Goal: Task Accomplishment & Management: Manage account settings

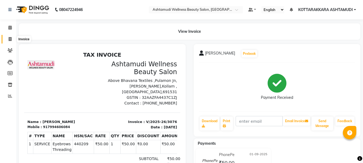
click at [10, 38] on icon at bounding box center [10, 39] width 3 height 4
select select "service"
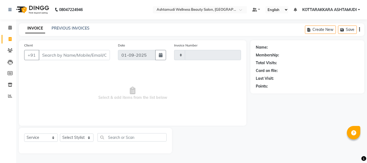
type input "3080"
select select "4664"
click at [74, 137] on select "Select Stylist" at bounding box center [77, 137] width 34 height 8
select select "27465"
click at [60, 133] on select "Select Stylist AMRITHA DIVYA L Gita Mahali Jibi P R [PERSON_NAME] ASHTAMUDI [PE…" at bounding box center [77, 137] width 34 height 8
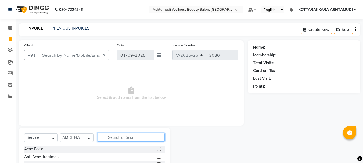
click at [110, 138] on input "text" at bounding box center [130, 137] width 67 height 8
type input "EB"
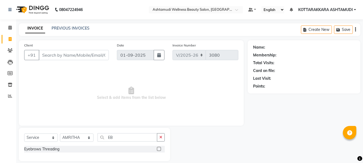
click at [159, 149] on label at bounding box center [159, 149] width 4 height 4
click at [159, 149] on input "checkbox" at bounding box center [158, 148] width 3 height 3
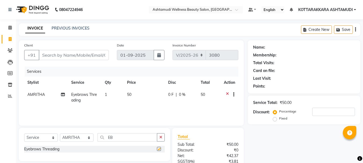
checkbox input "false"
click at [69, 55] on input "Client" at bounding box center [74, 55] width 70 height 10
type input "9"
type input "0"
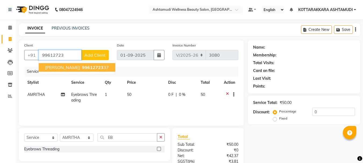
click at [82, 68] on span "99612723" at bounding box center [92, 67] width 21 height 5
type input "9961272337"
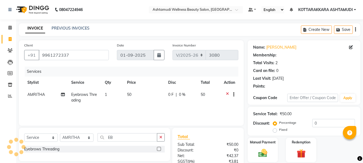
select select "1: Object"
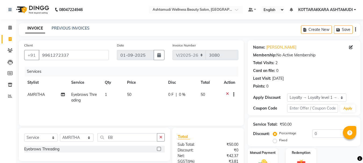
scroll to position [52, 0]
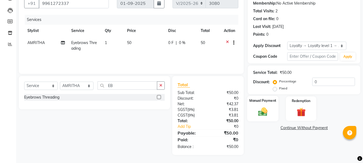
click at [275, 109] on div "Manual Payment" at bounding box center [262, 109] width 31 height 26
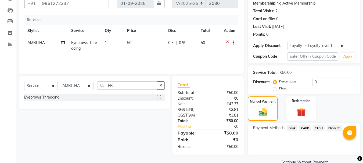
click at [334, 128] on span "PhonePe" at bounding box center [334, 128] width 15 height 6
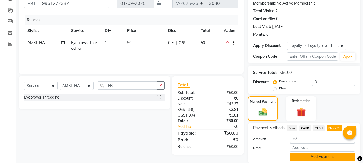
click at [308, 156] on button "Add Payment" at bounding box center [322, 157] width 65 height 8
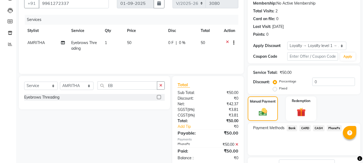
scroll to position [93, 0]
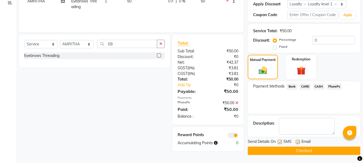
click at [292, 151] on button "Checkout" at bounding box center [304, 151] width 113 height 8
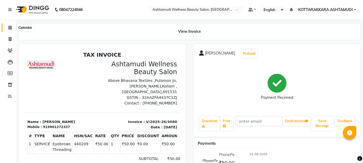
click at [10, 28] on icon at bounding box center [9, 28] width 3 height 4
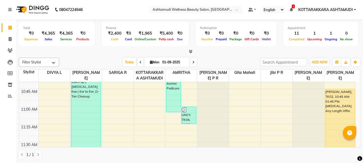
scroll to position [269, 0]
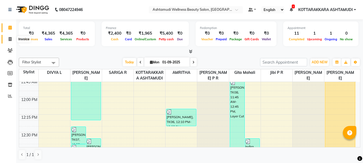
click at [12, 39] on span at bounding box center [9, 39] width 9 height 6
select select "service"
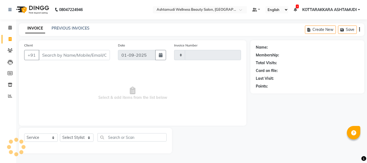
type input "3081"
select select "4664"
click at [73, 139] on select "Select Stylist AMRITHA DIVYA L Gita Mahali Jibi P R Karina Darjee KOTTARAKKARA …" at bounding box center [77, 137] width 34 height 8
select select "65260"
click at [60, 133] on select "Select Stylist AMRITHA DIVYA L Gita Mahali Jibi P R Karina Darjee KOTTARAKKARA …" at bounding box center [77, 137] width 34 height 8
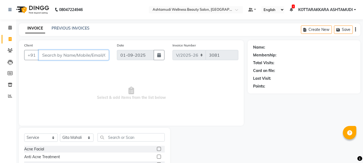
click at [80, 55] on input "Client" at bounding box center [74, 55] width 70 height 10
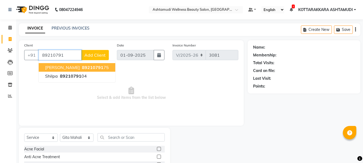
click at [82, 68] on span "89210791" at bounding box center [92, 67] width 21 height 5
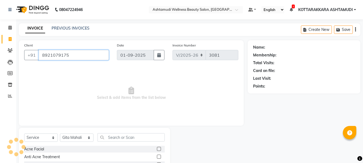
type input "8921079175"
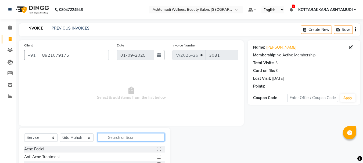
click at [133, 135] on input "text" at bounding box center [130, 137] width 67 height 8
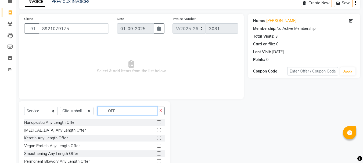
scroll to position [27, 0]
type input "OFF"
click at [157, 130] on label at bounding box center [159, 130] width 4 height 4
click at [157, 130] on input "checkbox" at bounding box center [158, 129] width 3 height 3
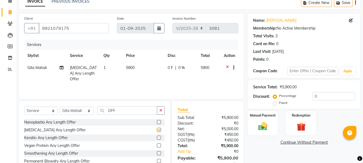
checkbox input "false"
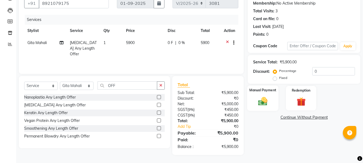
click at [266, 100] on img at bounding box center [262, 101] width 15 height 11
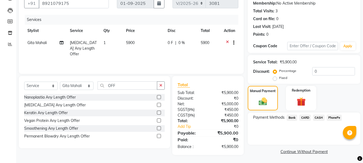
click at [334, 119] on span "PhonePe" at bounding box center [334, 118] width 15 height 6
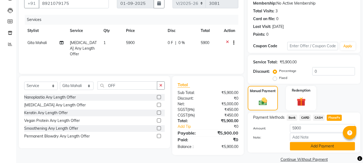
click at [312, 145] on button "Add Payment" at bounding box center [322, 146] width 65 height 8
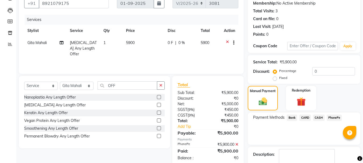
scroll to position [83, 0]
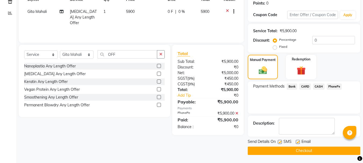
click at [280, 150] on button "Checkout" at bounding box center [304, 151] width 113 height 8
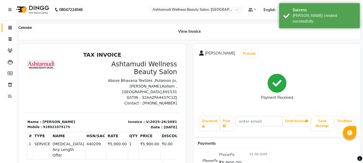
click at [10, 27] on icon at bounding box center [9, 28] width 3 height 4
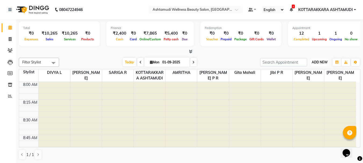
click at [325, 63] on span "ADD NEW" at bounding box center [320, 62] width 16 height 4
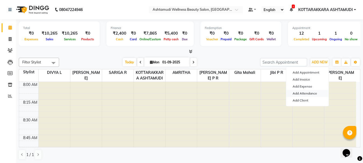
click at [306, 94] on link "Add Attendance" at bounding box center [307, 93] width 42 height 7
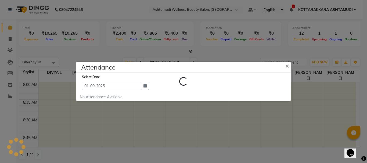
select select "A"
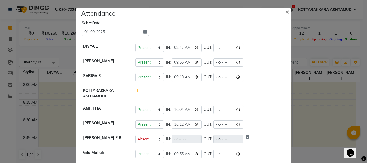
click at [320, 51] on ngb-modal-window "Attendance × Select Date 01-09-2025 DIVYA L Present Absent Late Half Day Weekly…" at bounding box center [183, 81] width 367 height 163
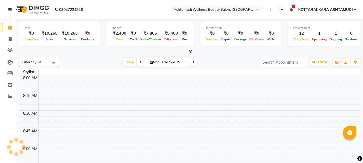
select select "en"
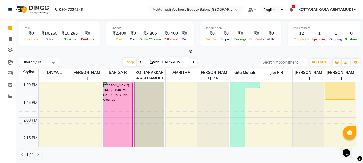
scroll to position [403, 0]
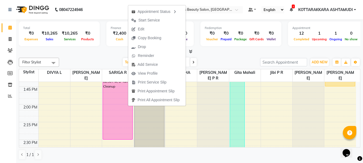
click at [211, 52] on div at bounding box center [189, 52] width 341 height 6
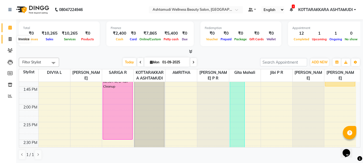
click at [9, 39] on icon at bounding box center [10, 39] width 3 height 4
select select "service"
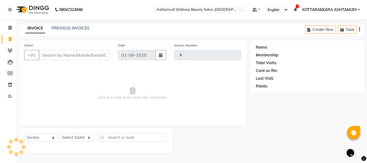
type input "3082"
select select "4664"
click at [72, 138] on select "Select Stylist" at bounding box center [77, 137] width 34 height 8
select select "65260"
click at [60, 133] on select "Select Stylist AMRITHA DIVYA L Gita Mahali Jibi P R [PERSON_NAME] ASHTAMUDI [PE…" at bounding box center [77, 137] width 34 height 8
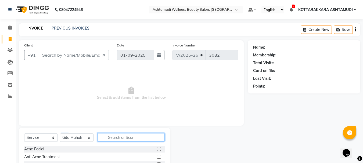
click at [118, 140] on input "text" at bounding box center [130, 137] width 67 height 8
type input "CHIL"
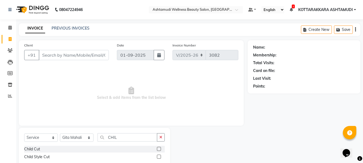
click at [158, 147] on label at bounding box center [159, 149] width 4 height 4
click at [158, 147] on input "checkbox" at bounding box center [158, 148] width 3 height 3
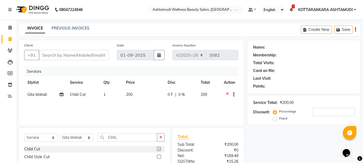
checkbox input "false"
click at [90, 56] on input "Client" at bounding box center [74, 55] width 70 height 10
type input "7"
type input "0"
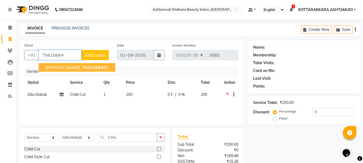
click at [82, 68] on span "75610664" at bounding box center [92, 67] width 21 height 5
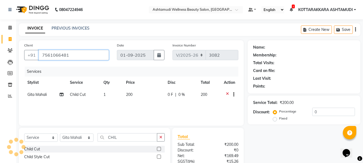
type input "7561066481"
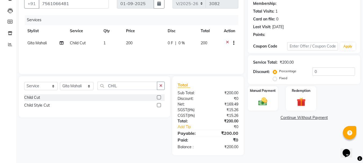
scroll to position [52, 0]
click at [264, 104] on img at bounding box center [262, 101] width 15 height 11
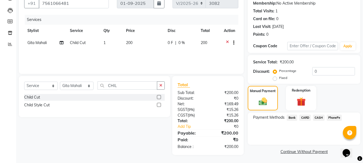
click at [336, 118] on span "PhonePe" at bounding box center [334, 118] width 15 height 6
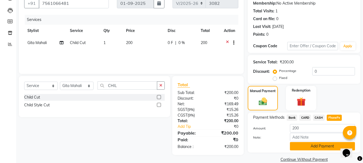
click at [330, 145] on button "Add Payment" at bounding box center [322, 146] width 65 height 8
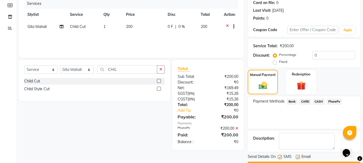
scroll to position [83, 0]
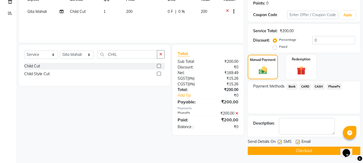
click at [315, 149] on button "Checkout" at bounding box center [304, 151] width 113 height 8
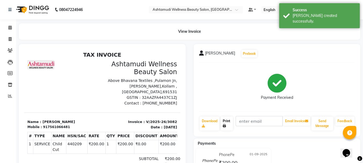
click at [225, 123] on link "Print" at bounding box center [227, 124] width 12 height 14
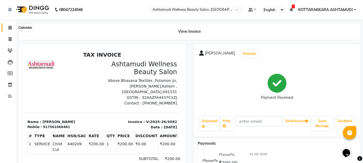
click at [9, 27] on icon at bounding box center [9, 28] width 3 height 4
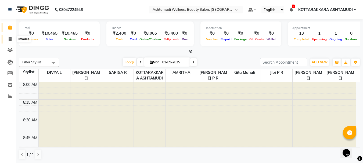
click at [11, 40] on icon at bounding box center [10, 39] width 3 height 4
select select "service"
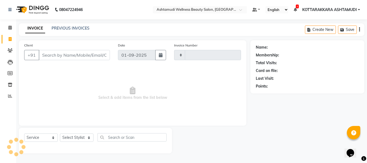
type input "3083"
select select "4664"
click at [76, 136] on select "Select Stylist" at bounding box center [77, 137] width 34 height 8
click at [74, 139] on select "Select Stylist" at bounding box center [77, 137] width 34 height 8
click at [74, 139] on select "Select Stylist AMRITHA DIVYA L Gita Mahali Jibi P R [PERSON_NAME] ASHTAMUDI [PE…" at bounding box center [77, 137] width 34 height 8
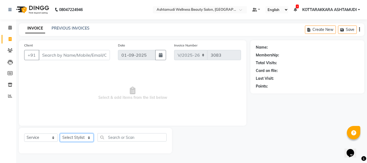
select select "27465"
click at [60, 133] on select "Select Stylist AMRITHA DIVYA L Gita Mahali Jibi P R [PERSON_NAME] ASHTAMUDI [PE…" at bounding box center [77, 137] width 34 height 8
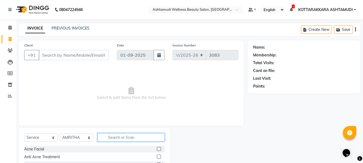
click at [113, 135] on input "text" at bounding box center [130, 137] width 67 height 8
type input "EB"
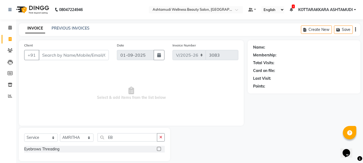
click at [158, 149] on label at bounding box center [159, 149] width 4 height 4
click at [158, 149] on input "checkbox" at bounding box center [158, 148] width 3 height 3
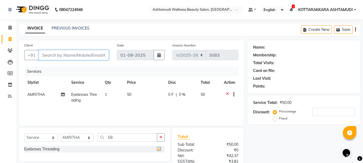
checkbox input "false"
click at [85, 55] on input "Client" at bounding box center [74, 55] width 70 height 10
type input "8"
type input "0"
type input "8590731020"
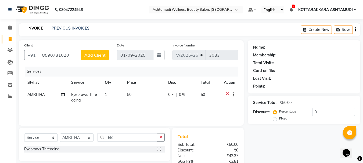
click at [93, 54] on span "Add Client" at bounding box center [94, 54] width 21 height 5
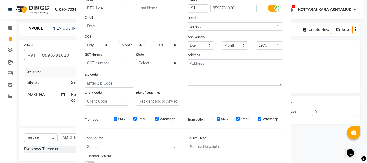
scroll to position [54, 0]
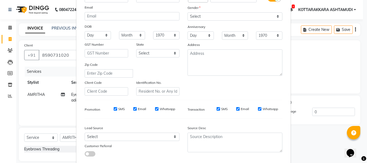
type input "RESHMA"
click at [215, 16] on select "Select [DEMOGRAPHIC_DATA] [DEMOGRAPHIC_DATA] Other Prefer Not To Say" at bounding box center [234, 16] width 95 height 8
select select "[DEMOGRAPHIC_DATA]"
click at [187, 12] on select "Select [DEMOGRAPHIC_DATA] [DEMOGRAPHIC_DATA] Other Prefer Not To Say" at bounding box center [234, 16] width 95 height 8
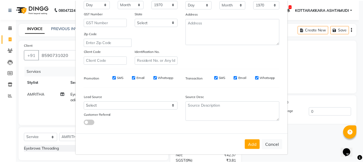
scroll to position [85, 0]
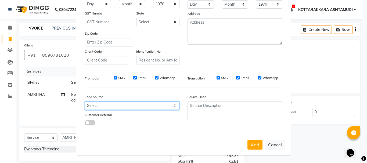
click at [134, 106] on select "Select Walk-in Referral Internet Friend Word of Mouth Advertisement Facebook Ju…" at bounding box center [132, 106] width 95 height 8
select select "31518"
click at [85, 102] on select "Select Walk-in Referral Internet Friend Word of Mouth Advertisement Facebook Ju…" at bounding box center [132, 106] width 95 height 8
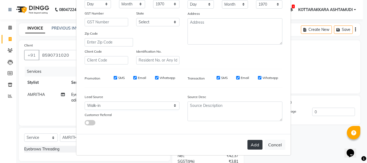
click at [254, 143] on button "Add" at bounding box center [254, 145] width 15 height 10
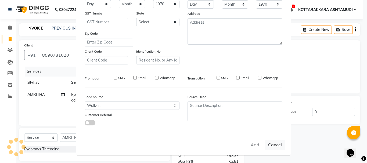
select select
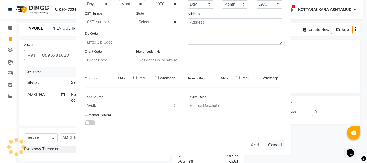
select select
checkbox input "false"
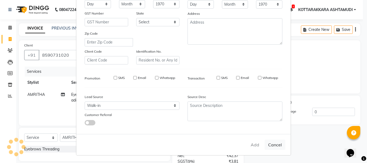
checkbox input "false"
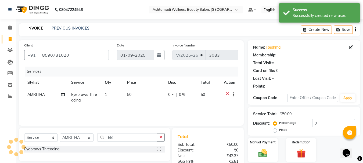
select select "1: Object"
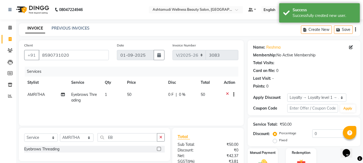
scroll to position [52, 0]
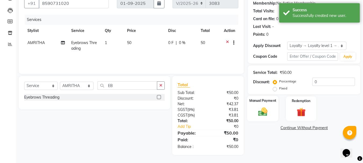
click at [268, 107] on img at bounding box center [262, 111] width 15 height 11
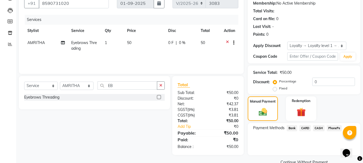
scroll to position [63, 0]
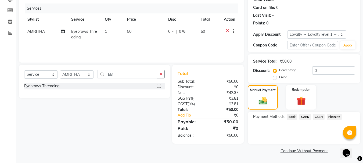
click at [337, 116] on span "PhonePe" at bounding box center [334, 117] width 15 height 6
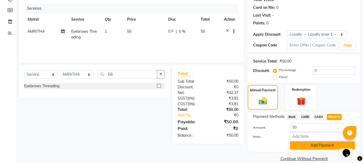
click at [313, 143] on button "Add Payment" at bounding box center [322, 145] width 65 height 8
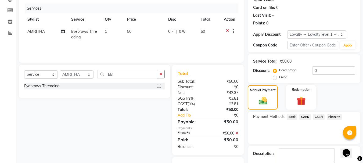
click at [335, 117] on span "PhonePe" at bounding box center [334, 117] width 15 height 6
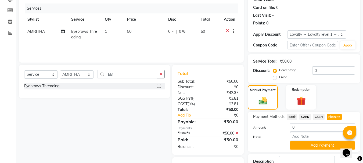
scroll to position [101, 0]
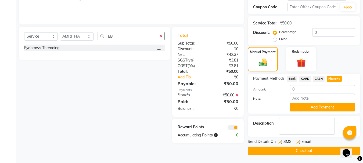
click at [302, 151] on button "Checkout" at bounding box center [304, 151] width 113 height 8
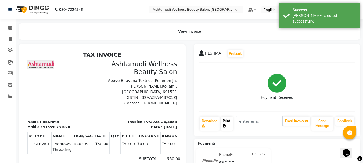
click at [230, 123] on link "Print" at bounding box center [227, 124] width 12 height 14
click at [10, 25] on span at bounding box center [9, 28] width 9 height 6
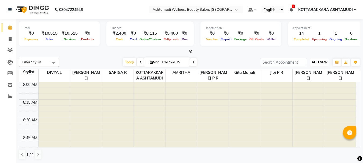
click at [320, 63] on span "ADD NEW" at bounding box center [320, 62] width 16 height 4
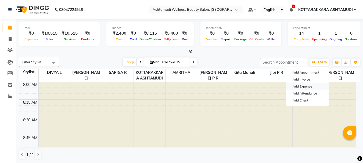
click at [305, 88] on link "Add Expense" at bounding box center [307, 86] width 42 height 7
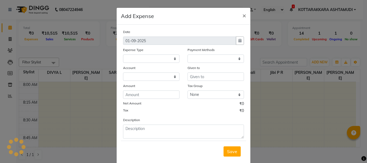
select select
select select "1"
select select "3496"
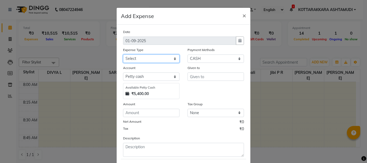
click at [174, 60] on select "Select ACCOMODATION EXPENSES ADVERTISEMENT SALES PROMOTIONAL EXPENSES Bonus BRI…" at bounding box center [151, 59] width 56 height 8
select select "6175"
click at [123, 55] on select "Select ACCOMODATION EXPENSES ADVERTISEMENT SALES PROMOTIONAL EXPENSES Bonus BRI…" at bounding box center [151, 59] width 56 height 8
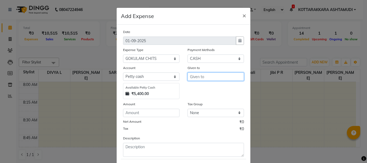
click at [205, 77] on input "text" at bounding box center [215, 77] width 56 height 8
type input "GOKULAM"
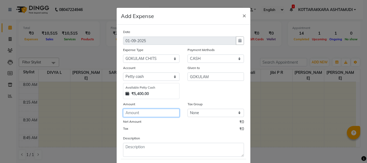
click at [171, 113] on input "number" at bounding box center [151, 113] width 56 height 8
type input "1500"
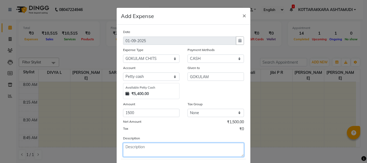
click at [133, 152] on textarea at bounding box center [183, 150] width 121 height 14
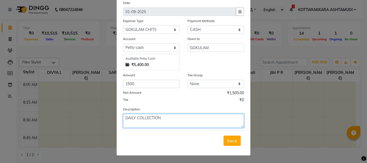
scroll to position [29, 0]
type textarea "DAILY COLLECTION"
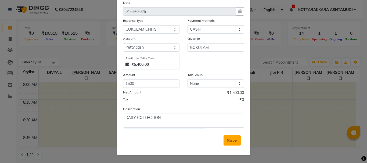
click at [230, 140] on span "Save" at bounding box center [232, 140] width 10 height 5
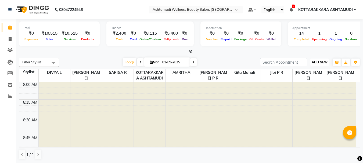
click at [323, 62] on span "ADD NEW" at bounding box center [320, 62] width 16 height 4
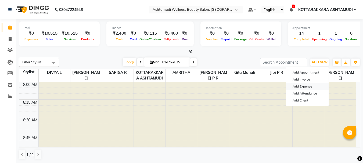
click at [310, 87] on link "Add Expense" at bounding box center [307, 86] width 42 height 7
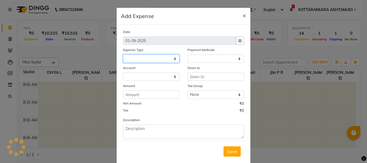
click at [150, 58] on select at bounding box center [151, 59] width 56 height 8
select select
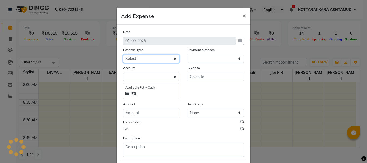
select select "1"
select select "3496"
select select "6226"
click at [123, 55] on select "Select ACCOMODATION EXPENSES ADVERTISEMENT SALES PROMOTIONAL EXPENSES Bonus BRI…" at bounding box center [151, 59] width 56 height 8
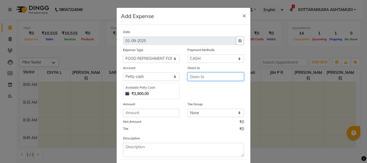
click at [196, 77] on input "text" at bounding box center [215, 77] width 56 height 8
type input "VIJAYAS FOODS"
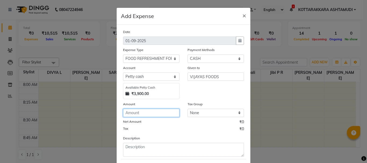
click at [154, 112] on input "number" at bounding box center [151, 113] width 56 height 8
type input "27"
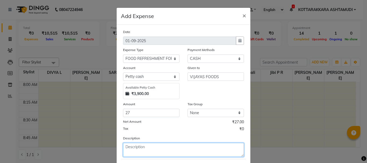
click at [147, 148] on textarea at bounding box center [183, 150] width 121 height 14
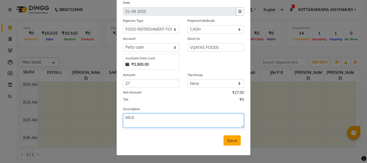
type textarea "MILK"
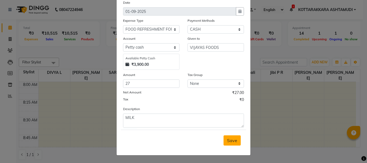
click at [227, 142] on span "Save" at bounding box center [232, 140] width 10 height 5
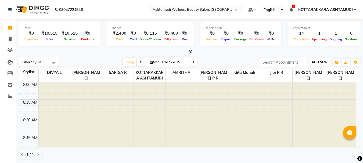
click at [319, 63] on span "ADD NEW" at bounding box center [320, 62] width 16 height 4
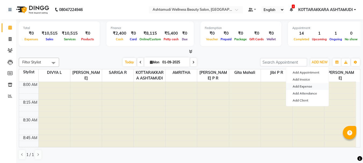
click at [300, 85] on link "Add Expense" at bounding box center [307, 86] width 42 height 7
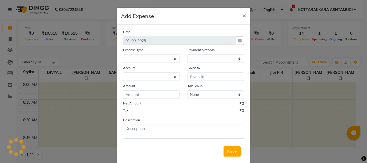
select select
click at [146, 61] on select "Select ACCOMODATION EXPENSES ADVERTISEMENT SALES PROMOTIONAL EXPENSES Bonus BRI…" at bounding box center [151, 59] width 56 height 8
select select "1"
select select "3496"
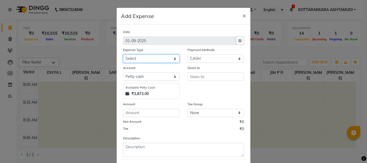
select select "6223"
click at [123, 55] on select "Select ACCOMODATION EXPENSES ADVERTISEMENT SALES PROMOTIONAL EXPENSES Bonus BRI…" at bounding box center [151, 59] width 56 height 8
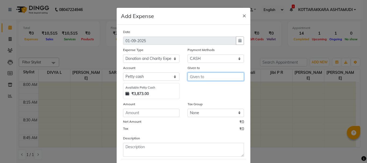
click at [193, 76] on input "text" at bounding box center [215, 77] width 56 height 8
type input "LEKSHMI FLOWERS,PARTY FUND"
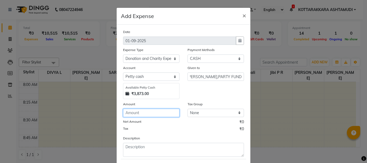
click at [155, 115] on input "number" at bounding box center [151, 113] width 56 height 8
type input "100"
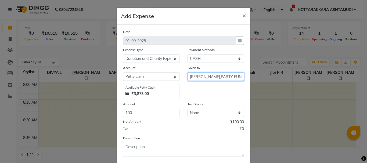
click at [224, 76] on input "LEKSHMI FLOWERS,PARTY FUND" at bounding box center [215, 77] width 56 height 8
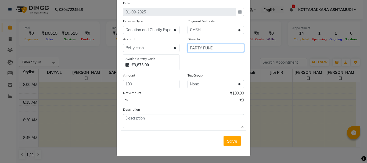
scroll to position [29, 0]
type input "PARTY FUND"
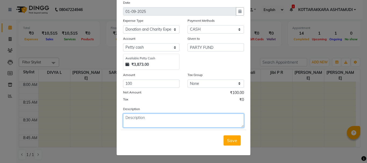
click at [136, 121] on textarea at bounding box center [183, 121] width 121 height 14
type textarea "DONATION"
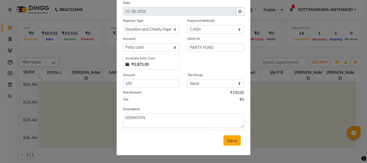
click at [236, 139] on button "Save" at bounding box center [231, 140] width 17 height 10
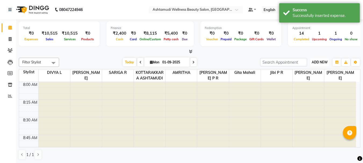
click at [322, 62] on span "ADD NEW" at bounding box center [320, 62] width 16 height 4
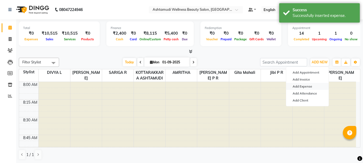
click at [307, 88] on link "Add Expense" at bounding box center [307, 86] width 42 height 7
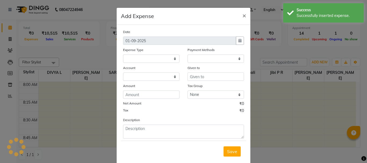
select select "3497"
select select "1"
select select "3496"
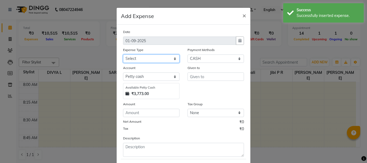
click at [156, 59] on select "Select ACCOMODATION EXPENSES ADVERTISEMENT SALES PROMOTIONAL EXPENSES Bonus BRI…" at bounding box center [151, 59] width 56 height 8
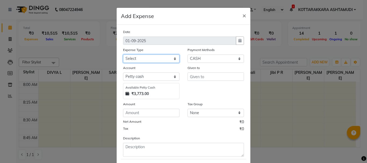
select select "6082"
click at [123, 55] on select "Select ACCOMODATION EXPENSES ADVERTISEMENT SALES PROMOTIONAL EXPENSES Bonus BRI…" at bounding box center [151, 59] width 56 height 8
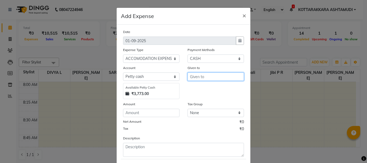
click at [204, 77] on input "text" at bounding box center [215, 77] width 56 height 8
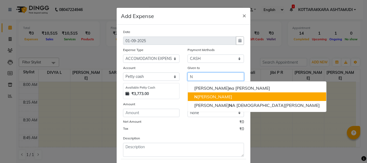
drag, startPoint x: 210, startPoint y: 96, endPoint x: 197, endPoint y: 105, distance: 16.1
click at [210, 97] on ngb-highlight "N ISHA SAMUEL" at bounding box center [213, 96] width 38 height 5
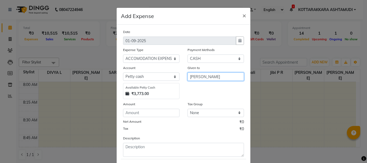
type input "[PERSON_NAME]"
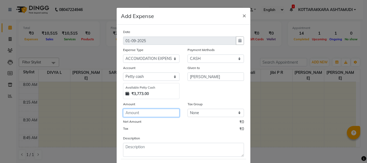
click at [162, 111] on input "number" at bounding box center [151, 113] width 56 height 8
type input "200"
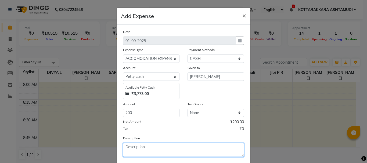
click at [146, 148] on textarea at bounding box center [183, 150] width 121 height 14
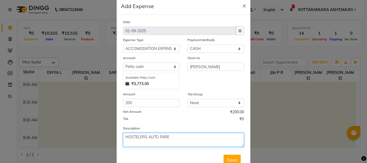
scroll to position [27, 0]
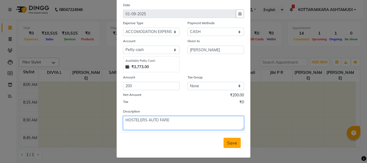
type textarea "HOSTELERS AUTO FARE"
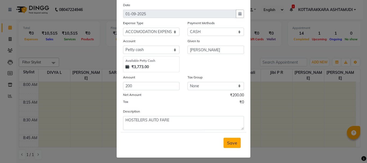
click at [230, 145] on span "Save" at bounding box center [232, 142] width 10 height 5
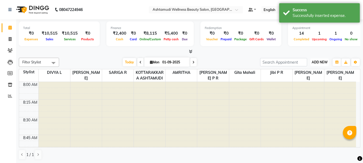
click at [312, 63] on span "ADD NEW" at bounding box center [320, 62] width 16 height 4
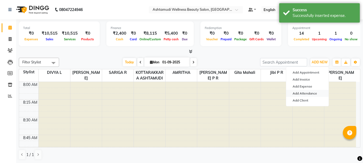
click at [302, 94] on link "Add Attendance" at bounding box center [307, 93] width 42 height 7
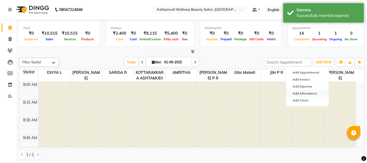
select select "A"
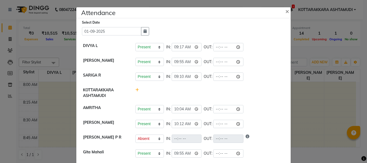
scroll to position [0, 0]
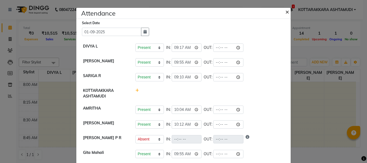
click at [285, 11] on span "×" at bounding box center [287, 12] width 4 height 8
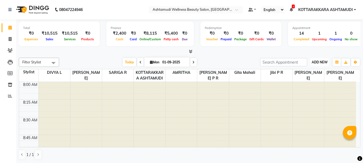
click at [318, 62] on span "ADD NEW" at bounding box center [320, 62] width 16 height 4
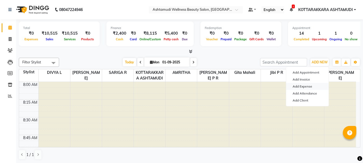
click at [306, 87] on link "Add Expense" at bounding box center [307, 86] width 42 height 7
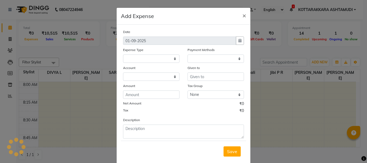
select select "1"
select select "3496"
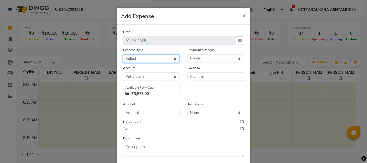
click at [151, 56] on select "Select ACCOMODATION EXPENSES ADVERTISEMENT SALES PROMOTIONAL EXPENSES Bonus BRI…" at bounding box center [151, 59] width 56 height 8
select select "6188"
click at [123, 55] on select "Select ACCOMODATION EXPENSES ADVERTISEMENT SALES PROMOTIONAL EXPENSES Bonus BRI…" at bounding box center [151, 59] width 56 height 8
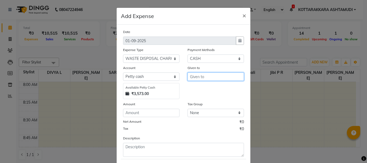
click at [203, 78] on input "text" at bounding box center [215, 77] width 56 height 8
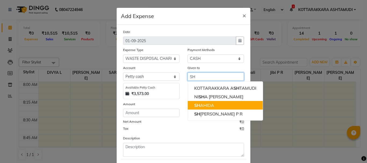
click at [200, 104] on ngb-highlight "SH AHIDA" at bounding box center [204, 105] width 20 height 5
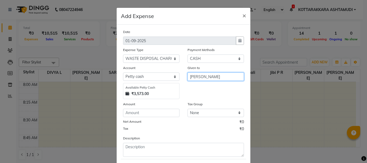
type input "SHAHIDA"
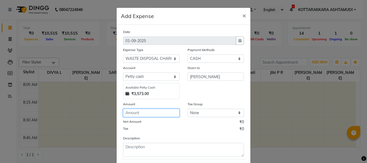
click at [156, 116] on input "number" at bounding box center [151, 113] width 56 height 8
type input "100"
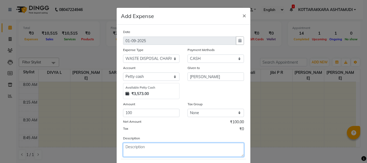
click at [140, 152] on textarea at bounding box center [183, 150] width 121 height 14
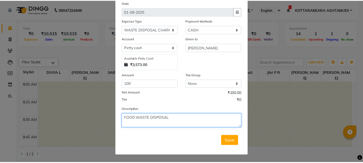
scroll to position [29, 0]
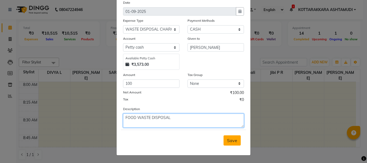
type textarea "FOOD WASTE DISPOSAL"
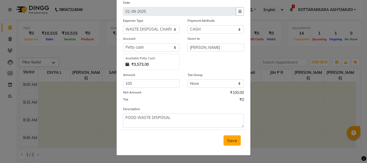
click at [230, 141] on span "Save" at bounding box center [232, 140] width 10 height 5
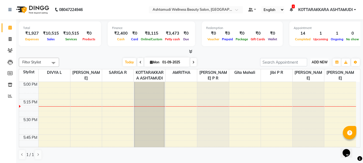
click at [315, 63] on span "ADD NEW" at bounding box center [320, 62] width 16 height 4
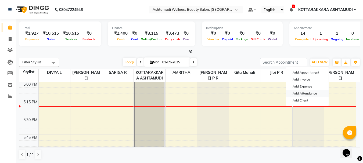
click at [307, 93] on link "Add Attendance" at bounding box center [307, 93] width 42 height 7
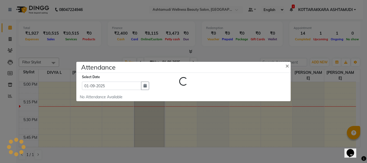
select select "A"
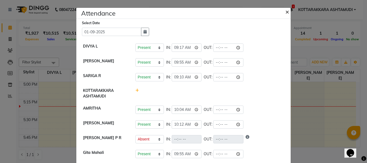
click at [285, 10] on span "×" at bounding box center [287, 12] width 4 height 8
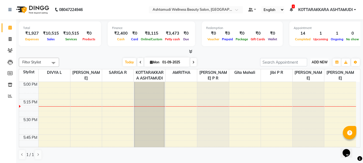
click at [316, 60] on span "ADD NEW" at bounding box center [320, 62] width 16 height 4
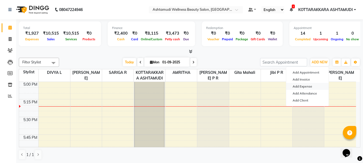
click at [311, 85] on link "Add Expense" at bounding box center [307, 86] width 42 height 7
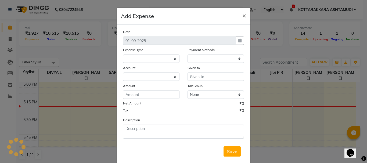
select select
select select "1"
select select "3496"
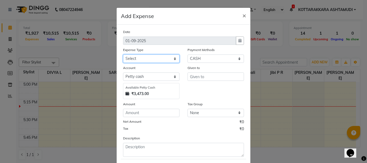
click at [164, 61] on select "Select ACCOMODATION EXPENSES ADVERTISEMENT SALES PROMOTIONAL EXPENSES Bonus BRI…" at bounding box center [151, 59] width 56 height 8
select select "6180"
click at [123, 55] on select "Select ACCOMODATION EXPENSES ADVERTISEMENT SALES PROMOTIONAL EXPENSES Bonus BRI…" at bounding box center [151, 59] width 56 height 8
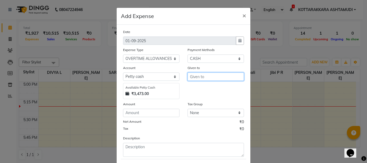
click at [191, 79] on input "text" at bounding box center [215, 77] width 56 height 8
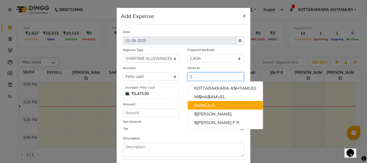
click at [209, 106] on ngb-highlight "S ARIGA R" at bounding box center [204, 105] width 20 height 5
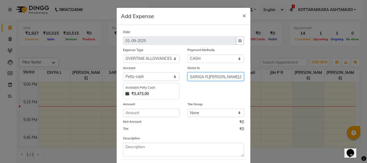
type input "SARIGA R,KARINA,GITHA"
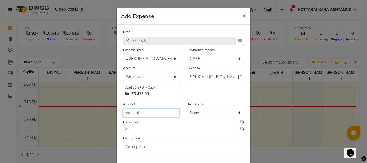
click at [154, 113] on input "number" at bounding box center [151, 113] width 56 height 8
type input "450"
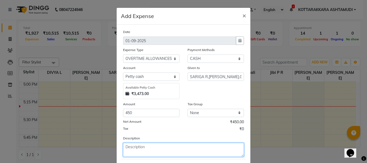
click at [133, 148] on textarea at bounding box center [183, 150] width 121 height 14
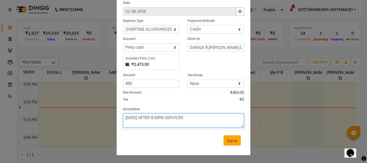
type textarea "YESTERDAY AFTER 8.30PM SERVICES"
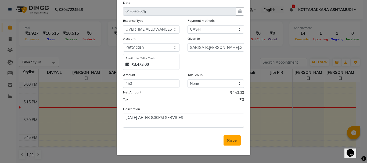
click at [227, 143] on button "Save" at bounding box center [231, 140] width 17 height 10
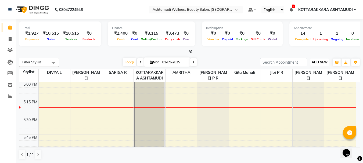
click at [316, 62] on span "ADD NEW" at bounding box center [320, 62] width 16 height 4
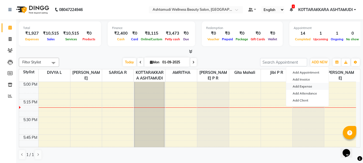
click at [304, 87] on link "Add Expense" at bounding box center [307, 86] width 42 height 7
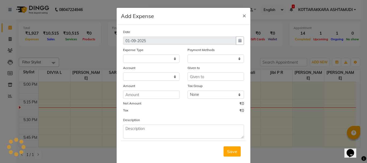
select select "1"
select select "3496"
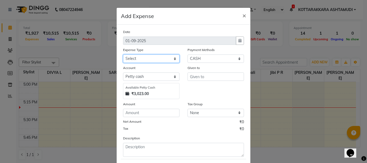
drag, startPoint x: 152, startPoint y: 59, endPoint x: 152, endPoint y: 62, distance: 3.0
click at [152, 59] on select "Select ACCOMODATION EXPENSES ADVERTISEMENT SALES PROMOTIONAL EXPENSES Bonus BRI…" at bounding box center [151, 59] width 56 height 8
select select "15000"
click at [123, 55] on select "Select ACCOMODATION EXPENSES ADVERTISEMENT SALES PROMOTIONAL EXPENSES Bonus BRI…" at bounding box center [151, 59] width 56 height 8
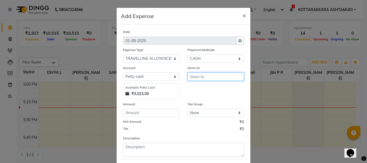
click at [200, 80] on input "text" at bounding box center [215, 77] width 56 height 8
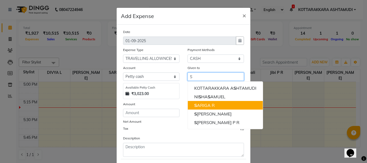
click at [204, 106] on ngb-highlight "S ARIGA R" at bounding box center [204, 105] width 20 height 5
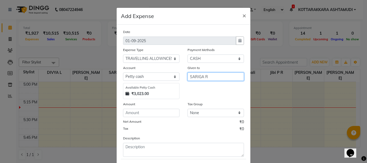
type input "SARIGA R"
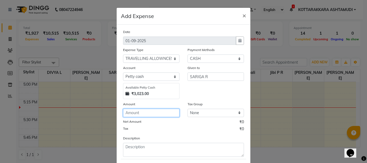
click at [138, 115] on input "number" at bounding box center [151, 113] width 56 height 8
type input "100"
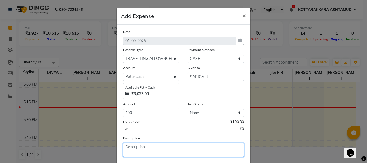
click at [133, 151] on textarea at bounding box center [183, 150] width 121 height 14
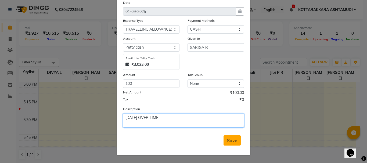
type textarea "YESTERDAY OVER TIME"
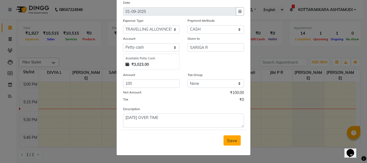
click at [231, 142] on span "Save" at bounding box center [232, 140] width 10 height 5
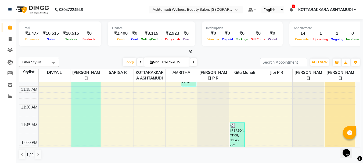
scroll to position [322, 0]
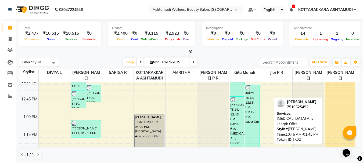
click at [340, 114] on div "[PERSON_NAME], TK02, 10:45 AM-01:45 PM, [MEDICAL_DATA] Any Length Offer" at bounding box center [340, 61] width 30 height 212
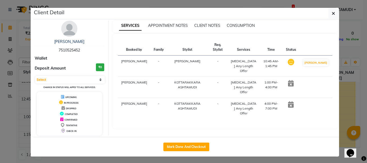
click at [294, 81] on icon at bounding box center [291, 83] width 6 height 6
click at [294, 82] on icon at bounding box center [291, 83] width 6 height 6
click at [185, 148] on button "Mark Done And Checkout" at bounding box center [186, 147] width 46 height 9
select select "service"
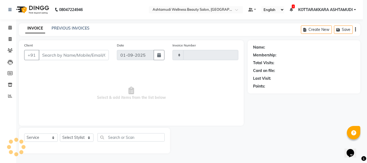
type input "3084"
select select "4664"
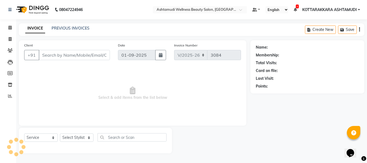
type input "7510525452"
select select "75884"
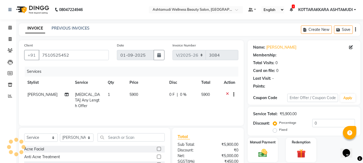
select select "1: Object"
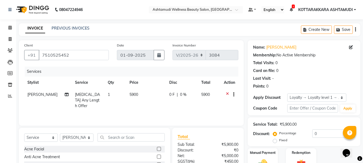
scroll to position [52, 0]
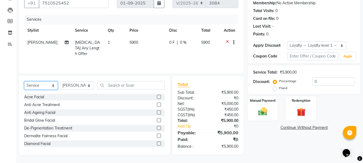
click at [39, 86] on select "Select Service Product Membership Package Voucher Prepaid Gift Card" at bounding box center [41, 85] width 34 height 8
select select "product"
click at [24, 81] on select "Select Service Product Membership Package Voucher Prepaid Gift Card" at bounding box center [41, 85] width 34 height 8
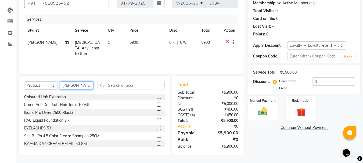
click at [86, 84] on select "Select Stylist AMRITHA DIVYA L Gita Mahali Jibi P R [PERSON_NAME] ASHTAMUDI [PE…" at bounding box center [77, 85] width 34 height 8
select select "27428"
click at [60, 81] on select "Select Stylist AMRITHA DIVYA L Gita Mahali Jibi P R [PERSON_NAME] ASHTAMUDI [PE…" at bounding box center [77, 85] width 34 height 8
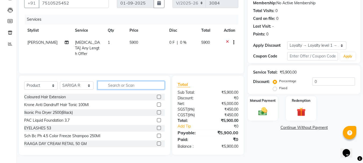
click at [118, 84] on input "text" at bounding box center [130, 85] width 67 height 8
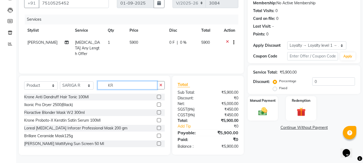
scroll to position [52, 0]
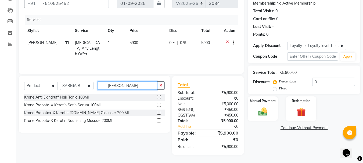
type input "[PERSON_NAME]"
click at [158, 113] on label at bounding box center [159, 113] width 4 height 4
click at [158, 113] on input "checkbox" at bounding box center [158, 112] width 3 height 3
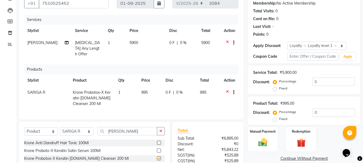
checkbox input "false"
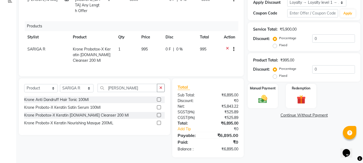
scroll to position [96, 0]
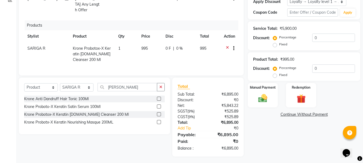
click at [159, 120] on label at bounding box center [159, 122] width 4 height 4
click at [159, 121] on input "checkbox" at bounding box center [158, 122] width 3 height 3
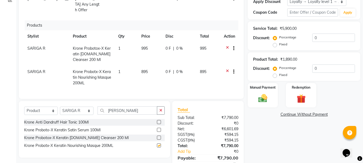
checkbox input "false"
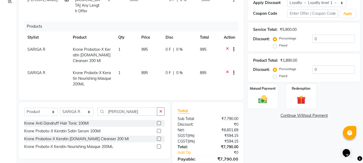
scroll to position [119, 0]
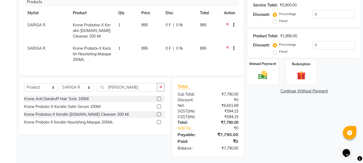
click at [266, 78] on img at bounding box center [262, 75] width 15 height 11
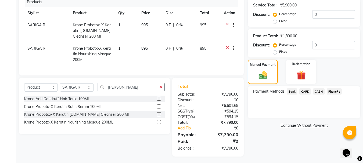
click at [320, 91] on span "CASH" at bounding box center [319, 91] width 12 height 6
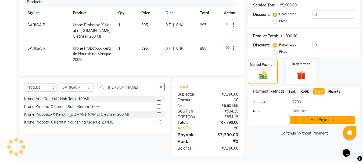
click at [320, 120] on button "Add Payment" at bounding box center [322, 120] width 65 height 8
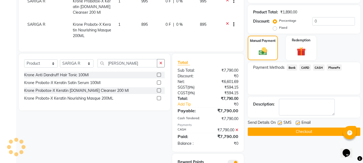
scroll to position [165, 0]
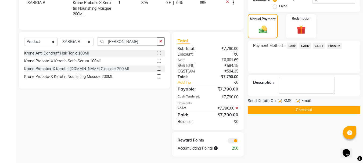
click at [291, 110] on button "Checkout" at bounding box center [304, 110] width 113 height 8
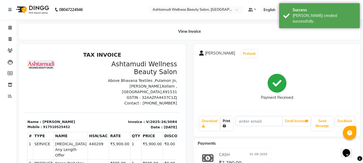
click at [223, 120] on link "Print" at bounding box center [227, 124] width 12 height 14
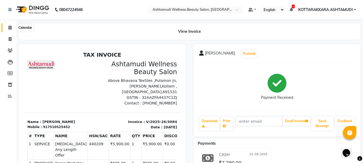
click at [10, 27] on icon at bounding box center [9, 28] width 3 height 4
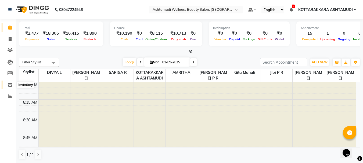
click at [13, 87] on span at bounding box center [9, 85] width 9 height 6
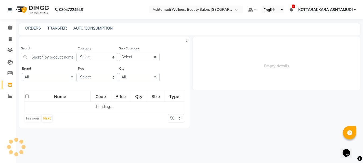
select select
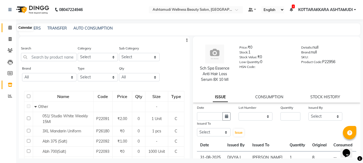
click at [12, 28] on icon at bounding box center [9, 28] width 3 height 4
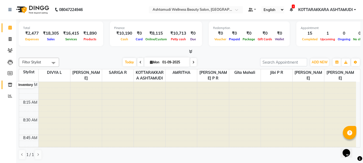
click at [10, 86] on icon at bounding box center [10, 85] width 5 height 4
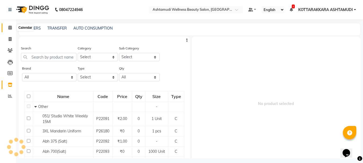
click at [10, 28] on icon at bounding box center [9, 28] width 3 height 4
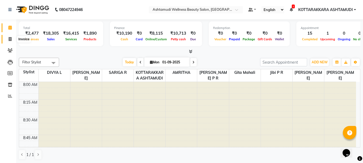
click at [9, 39] on icon at bounding box center [10, 39] width 3 height 4
select select "service"
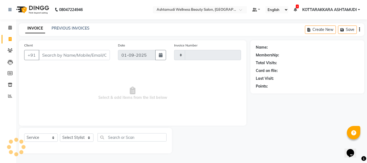
type input "3085"
select select "4664"
click at [75, 135] on select "Select Stylist AMRITHA DIVYA L Gita Mahali Jibi P R Karina Darjee KOTTARAKKARA …" at bounding box center [77, 137] width 34 height 8
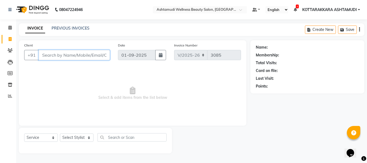
click at [52, 55] on input "Client" at bounding box center [74, 55] width 71 height 10
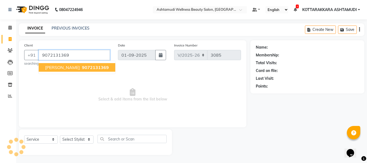
type input "9072131369"
drag, startPoint x: 48, startPoint y: 67, endPoint x: 49, endPoint y: 71, distance: 3.9
click at [49, 67] on span "BINCY" at bounding box center [62, 67] width 35 height 5
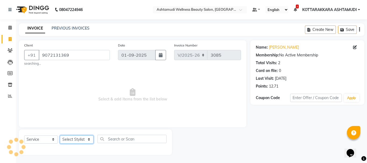
click at [75, 140] on select "Select Stylist AMRITHA DIVYA L Gita Mahali Jibi P R Karina Darjee KOTTARAKKARA …" at bounding box center [77, 139] width 34 height 8
select select "27465"
click at [60, 135] on select "Select Stylist AMRITHA DIVYA L Gita Mahali Jibi P R Karina Darjee KOTTARAKKARA …" at bounding box center [77, 139] width 34 height 8
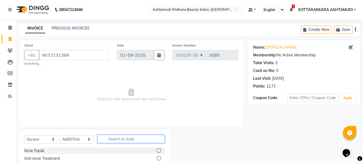
click at [118, 138] on input "text" at bounding box center [130, 139] width 67 height 8
type input "EB"
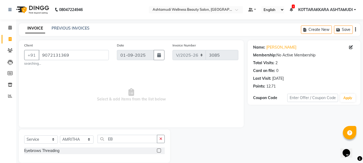
click at [158, 150] on label at bounding box center [159, 151] width 4 height 4
click at [158, 150] on input "checkbox" at bounding box center [158, 150] width 3 height 3
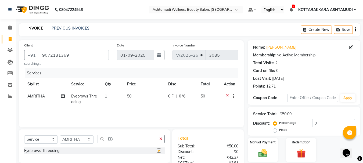
checkbox input "false"
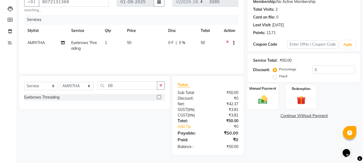
click at [265, 100] on img at bounding box center [262, 99] width 15 height 11
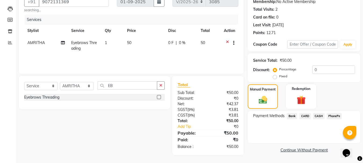
click at [319, 118] on span "CASH" at bounding box center [319, 116] width 12 height 6
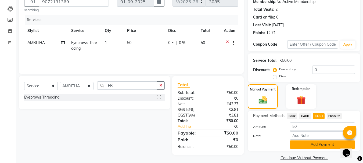
click at [319, 147] on button "Add Payment" at bounding box center [322, 144] width 65 height 8
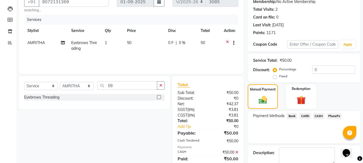
scroll to position [83, 0]
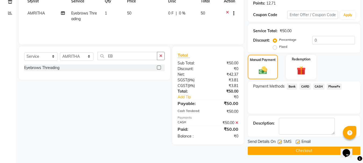
click at [275, 151] on button "Checkout" at bounding box center [304, 151] width 113 height 8
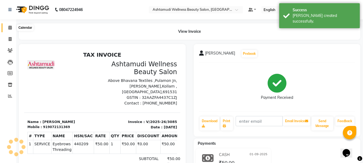
click at [9, 27] on icon at bounding box center [9, 28] width 3 height 4
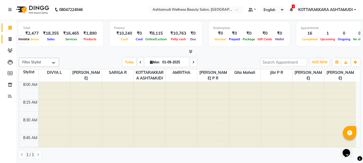
click at [9, 39] on icon at bounding box center [10, 39] width 3 height 4
select select "service"
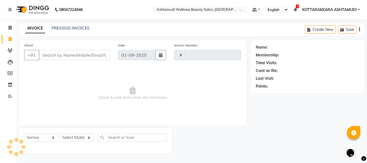
type input "3086"
select select "4664"
click at [77, 136] on select "Select Stylist" at bounding box center [77, 137] width 34 height 8
select select "27427"
click at [60, 133] on select "Select Stylist AMRITHA DIVYA L Gita Mahali Jibi P R [PERSON_NAME] ASHTAMUDI [PE…" at bounding box center [77, 137] width 34 height 8
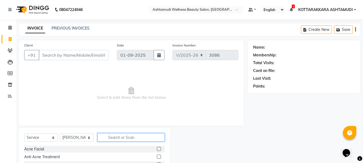
click at [135, 137] on input "text" at bounding box center [130, 137] width 67 height 8
type input "EB"
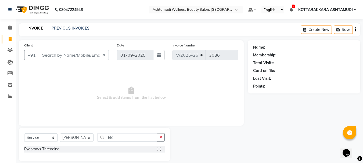
click at [159, 148] on label at bounding box center [159, 149] width 4 height 4
click at [159, 148] on input "checkbox" at bounding box center [158, 148] width 3 height 3
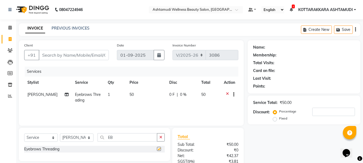
checkbox input "false"
click at [114, 94] on td "1" at bounding box center [115, 98] width 22 height 18
select select "27427"
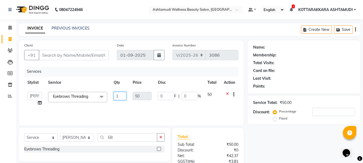
click at [121, 96] on input "1" at bounding box center [120, 96] width 13 height 8
type input "2"
click at [158, 107] on div "Services Stylist Service Qty Price Disc Total Action AMRITHA DIVYA L Gita Mahal…" at bounding box center [131, 94] width 214 height 54
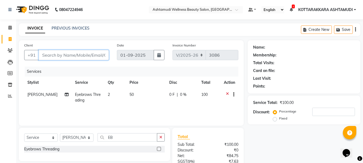
drag, startPoint x: 64, startPoint y: 55, endPoint x: 72, endPoint y: 57, distance: 8.5
click at [65, 55] on input "Client" at bounding box center [74, 55] width 70 height 10
type input "8"
type input "0"
type input "8590550524"
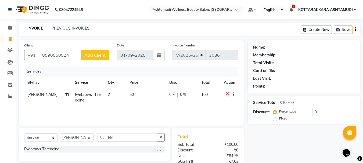
click at [97, 59] on button "Add Client" at bounding box center [95, 55] width 28 height 10
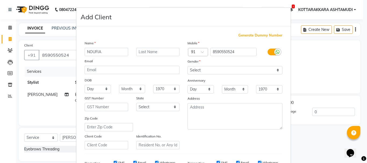
type input "NOUFIA"
click at [251, 72] on select "Select Male Female Other Prefer Not To Say" at bounding box center [234, 70] width 95 height 8
select select "[DEMOGRAPHIC_DATA]"
click at [187, 66] on select "Select Male Female Other Prefer Not To Say" at bounding box center [234, 70] width 95 height 8
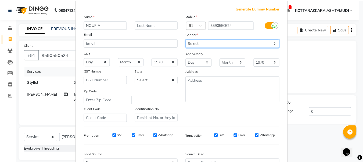
scroll to position [81, 0]
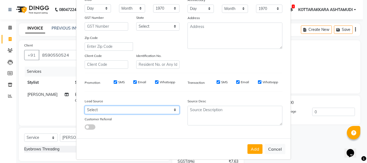
click at [121, 108] on select "Select Walk-in Referral Internet Friend Word of Mouth Advertisement Facebook Ju…" at bounding box center [132, 110] width 95 height 8
select select "31518"
click at [85, 106] on select "Select Walk-in Referral Internet Friend Word of Mouth Advertisement Facebook Ju…" at bounding box center [132, 110] width 95 height 8
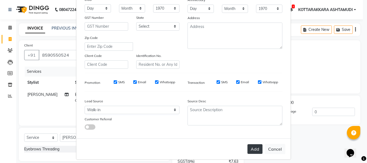
click at [255, 145] on button "Add" at bounding box center [254, 149] width 15 height 10
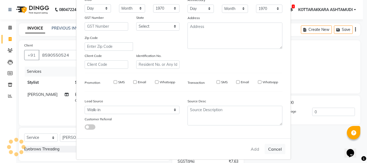
select select
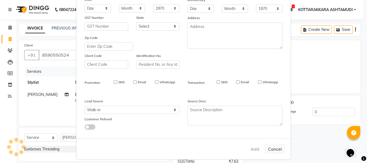
select select
checkbox input "false"
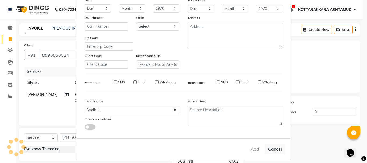
checkbox input "false"
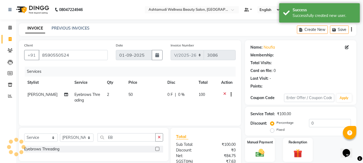
select select "1: Object"
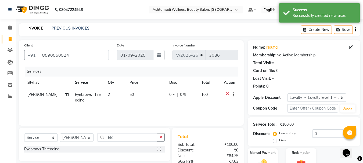
scroll to position [52, 0]
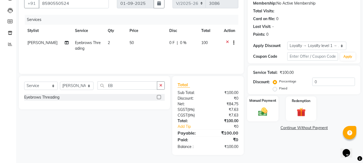
click at [266, 110] on img at bounding box center [262, 111] width 15 height 11
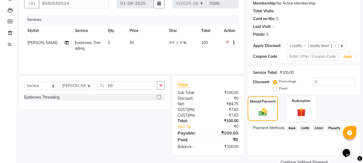
click at [321, 127] on span "CASH" at bounding box center [319, 128] width 12 height 6
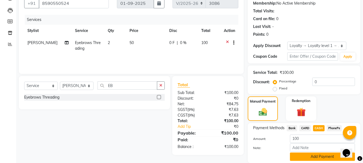
click at [315, 158] on button "Add Payment" at bounding box center [322, 157] width 65 height 8
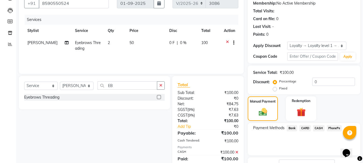
scroll to position [97, 0]
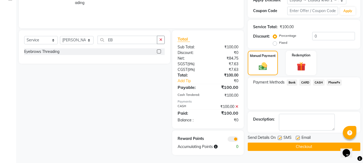
click at [316, 147] on button "Checkout" at bounding box center [304, 147] width 113 height 8
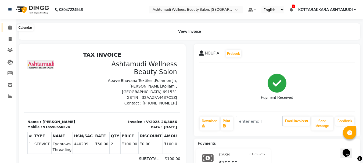
drag, startPoint x: 9, startPoint y: 27, endPoint x: 8, endPoint y: 30, distance: 3.1
click at [9, 27] on icon at bounding box center [9, 28] width 3 height 4
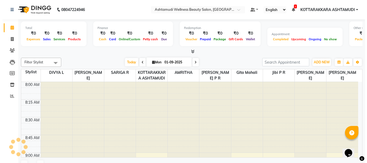
scroll to position [709, 0]
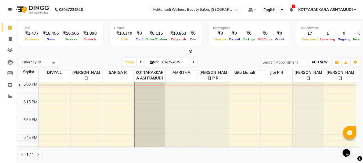
click at [326, 61] on span "ADD NEW" at bounding box center [320, 62] width 16 height 4
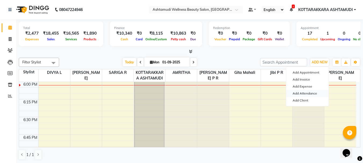
click at [312, 93] on link "Add Attendance" at bounding box center [307, 93] width 42 height 7
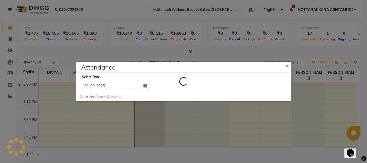
select select "A"
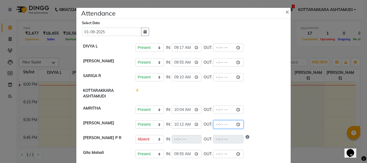
click at [225, 124] on input "time" at bounding box center [228, 124] width 30 height 8
type input "18:03"
click at [247, 61] on div "Present Absent Late Half Day Weekly Off IN: 09:55 OUT:" at bounding box center [209, 62] width 149 height 8
select select "A"
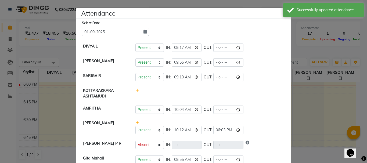
click at [317, 50] on ngb-modal-window "Attendance × Select Date 01-09-2025 DIVYA L Present Absent Late Half Day Weekly…" at bounding box center [183, 81] width 367 height 163
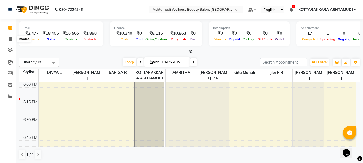
click at [8, 41] on span at bounding box center [9, 39] width 9 height 6
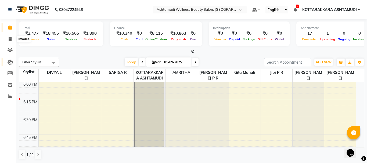
select select "service"
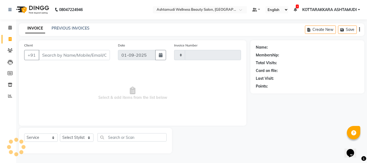
type input "3087"
select select "4664"
click at [77, 138] on select "Select Stylist" at bounding box center [77, 137] width 34 height 8
select select "65260"
click at [60, 133] on select "Select Stylist AMRITHA DIVYA L Gita Mahali Jibi P R Karina Darjee KOTTARAKKARA …" at bounding box center [77, 137] width 34 height 8
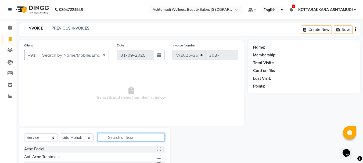
click at [123, 138] on input "text" at bounding box center [130, 137] width 67 height 8
type input "E"
type input "LAYER"
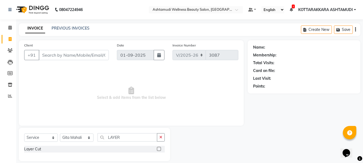
click at [158, 148] on label at bounding box center [159, 149] width 4 height 4
click at [158, 148] on input "checkbox" at bounding box center [158, 148] width 3 height 3
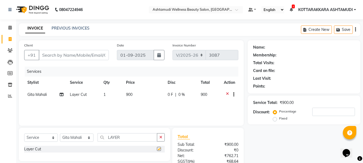
checkbox input "false"
click at [88, 53] on input "Client" at bounding box center [74, 55] width 70 height 10
type input "9"
type input "0"
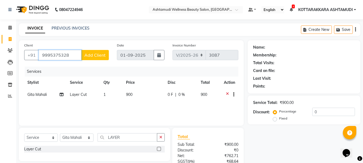
type input "9995375328"
click at [98, 56] on span "Add Client" at bounding box center [94, 54] width 21 height 5
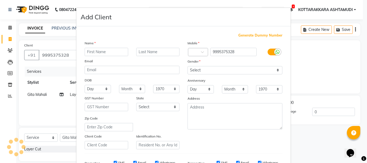
click at [103, 51] on input "text" at bounding box center [107, 52] width 44 height 8
type input "MANJUSHA"
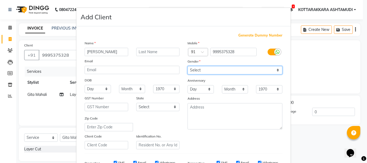
click at [196, 69] on select "Select Male Female Other Prefer Not To Say" at bounding box center [234, 70] width 95 height 8
select select "female"
click at [187, 66] on select "Select Male Female Other Prefer Not To Say" at bounding box center [234, 70] width 95 height 8
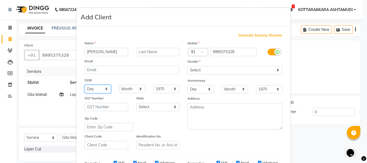
click at [97, 89] on select "Day 01 02 03 04 05 06 07 08 09 10 11 12 13 14 15 16 17 18 19 20 21 22 23 24 25 …" at bounding box center [98, 89] width 26 height 8
select select "15"
click at [85, 85] on select "Day 01 02 03 04 05 06 07 08 09 10 11 12 13 14 15 16 17 18 19 20 21 22 23 24 25 …" at bounding box center [98, 89] width 26 height 8
click at [123, 88] on select "Month January February March April May June July August September October Novem…" at bounding box center [132, 89] width 26 height 8
select select "05"
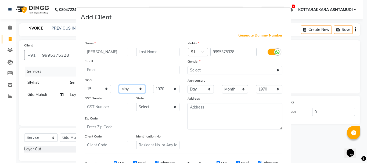
click at [119, 85] on select "Month January February March April May June July August September October Novem…" at bounding box center [132, 89] width 26 height 8
click at [102, 90] on select "Day 01 02 03 04 05 06 07 08 09 10 11 12 13 14 15 16 17 18 19 20 21 22 23 24 25 …" at bounding box center [98, 89] width 26 height 8
select select "30"
click at [85, 85] on select "Day 01 02 03 04 05 06 07 08 09 10 11 12 13 14 15 16 17 18 19 20 21 22 23 24 25 …" at bounding box center [98, 89] width 26 height 8
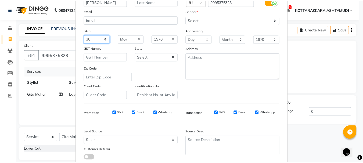
scroll to position [85, 0]
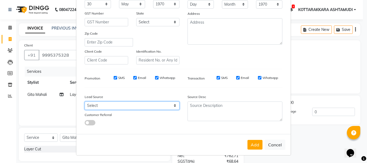
click at [111, 106] on select "Select Walk-in Referral Internet Friend Word of Mouth Advertisement Facebook Ju…" at bounding box center [132, 106] width 95 height 8
select select "31518"
click at [85, 102] on select "Select Walk-in Referral Internet Friend Word of Mouth Advertisement Facebook Ju…" at bounding box center [132, 106] width 95 height 8
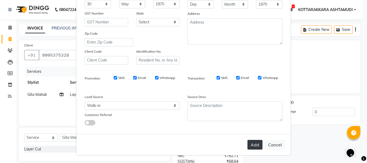
click at [256, 145] on button "Add" at bounding box center [254, 145] width 15 height 10
select select
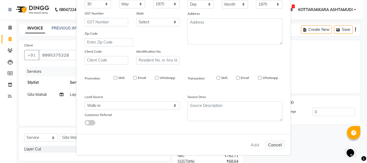
select select
checkbox input "false"
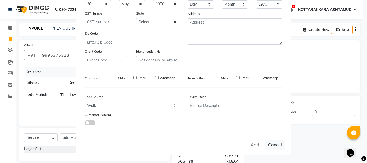
checkbox input "false"
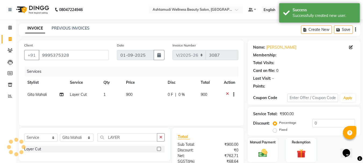
select select "1: Object"
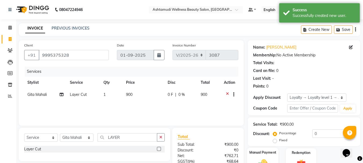
scroll to position [52, 0]
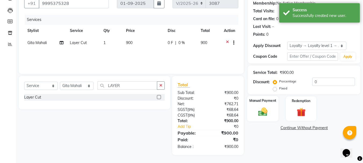
click at [264, 115] on img at bounding box center [262, 111] width 15 height 11
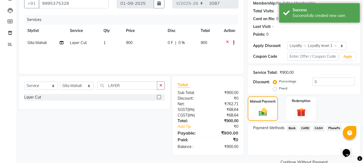
click at [334, 128] on span "PhonePe" at bounding box center [334, 128] width 15 height 6
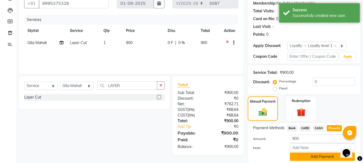
click at [325, 157] on button "Add Payment" at bounding box center [322, 157] width 65 height 8
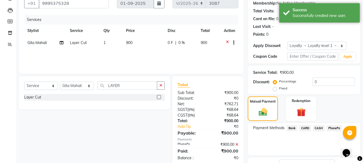
scroll to position [95, 0]
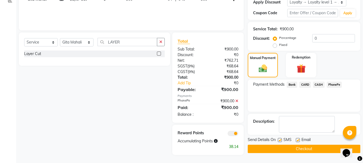
click at [309, 147] on button "Checkout" at bounding box center [304, 149] width 113 height 8
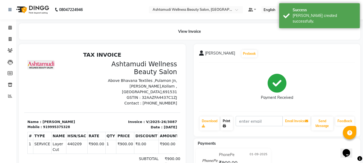
click at [225, 121] on link "Print" at bounding box center [227, 124] width 12 height 14
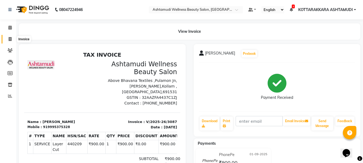
click at [10, 40] on icon at bounding box center [10, 39] width 3 height 4
select select "service"
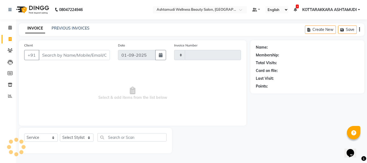
type input "3088"
select select "4664"
click at [77, 136] on select "Select Stylist" at bounding box center [77, 137] width 34 height 8
click at [60, 133] on select "Select Stylist AMRITHA DIVYA L Gita Mahali Jibi P R Karina Darjee KOTTARAKKARA …" at bounding box center [77, 137] width 34 height 8
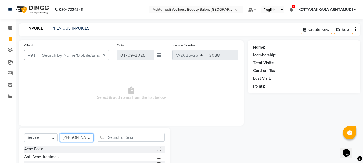
click at [85, 138] on select "Select Stylist AMRITHA DIVYA L Gita Mahali Jibi P R Karina Darjee KOTTARAKKARA …" at bounding box center [77, 137] width 34 height 8
select select "27465"
click at [60, 133] on select "Select Stylist AMRITHA DIVYA L Gita Mahali Jibi P R Karina Darjee KOTTARAKKARA …" at bounding box center [77, 137] width 34 height 8
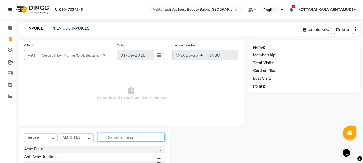
click at [118, 140] on input "text" at bounding box center [130, 137] width 67 height 8
type input "EY"
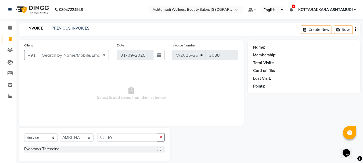
click at [161, 149] on div at bounding box center [161, 149] width 8 height 7
click at [160, 149] on label at bounding box center [159, 149] width 4 height 4
click at [160, 149] on input "checkbox" at bounding box center [158, 148] width 3 height 3
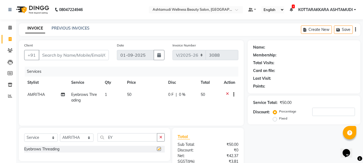
checkbox input "false"
click at [78, 138] on select "Select Stylist AMRITHA DIVYA L Gita Mahali Jibi P R Karina Darjee KOTTARAKKARA …" at bounding box center [77, 137] width 34 height 8
select select "75884"
click at [60, 133] on select "Select Stylist AMRITHA DIVYA L Gita Mahali Jibi P R Karina Darjee KOTTARAKKARA …" at bounding box center [77, 137] width 34 height 8
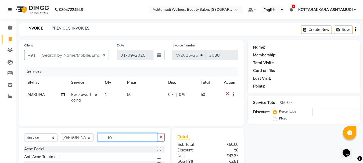
click at [113, 138] on input "EY" at bounding box center [127, 137] width 60 height 8
type input "EY"
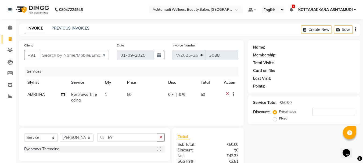
click at [159, 148] on label at bounding box center [159, 149] width 4 height 4
click at [159, 148] on input "checkbox" at bounding box center [158, 148] width 3 height 3
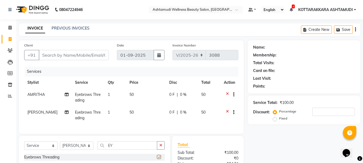
checkbox input "false"
click at [228, 112] on icon at bounding box center [227, 113] width 3 height 7
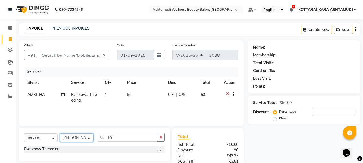
click at [86, 139] on select "Select Stylist AMRITHA DIVYA L Gita Mahali Jibi P R Karina Darjee KOTTARAKKARA …" at bounding box center [77, 137] width 34 height 8
select select "65260"
click at [60, 133] on select "Select Stylist AMRITHA DIVYA L Gita Mahali Jibi P R Karina Darjee KOTTARAKKARA …" at bounding box center [77, 137] width 34 height 8
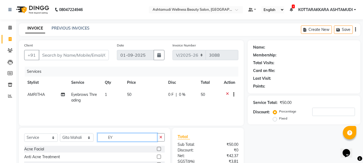
click at [121, 140] on input "EY" at bounding box center [127, 137] width 60 height 8
type input "EY"
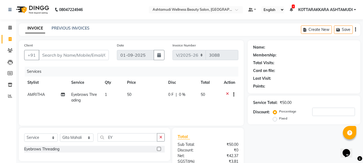
click at [158, 149] on label at bounding box center [159, 149] width 4 height 4
click at [158, 149] on input "checkbox" at bounding box center [158, 148] width 3 height 3
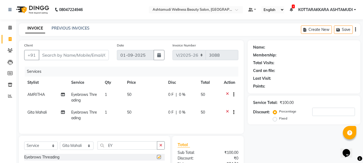
checkbox input "false"
click at [127, 147] on input "EY" at bounding box center [127, 145] width 60 height 8
type input "E"
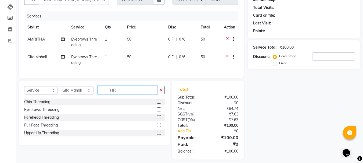
scroll to position [64, 0]
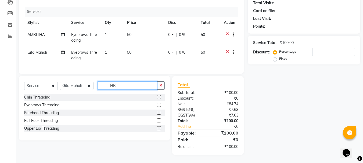
type input "THR"
click at [158, 129] on label at bounding box center [159, 128] width 4 height 4
click at [158, 129] on input "checkbox" at bounding box center [158, 128] width 3 height 3
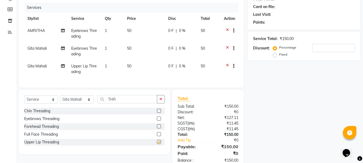
checkbox input "false"
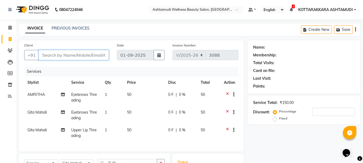
click at [83, 55] on input "Client" at bounding box center [74, 55] width 70 height 10
type input "8"
type input "0"
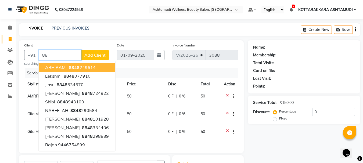
type input "8"
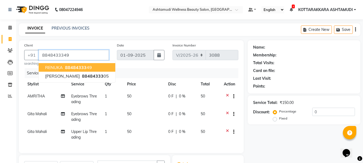
type input "8848433349"
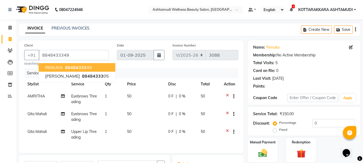
click at [132, 70] on div "Services" at bounding box center [134, 73] width 218 height 10
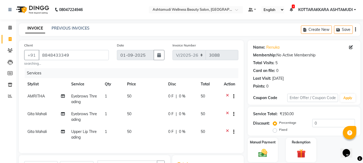
scroll to position [81, 0]
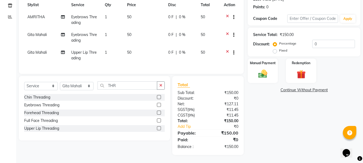
click at [227, 51] on icon at bounding box center [227, 53] width 3 height 7
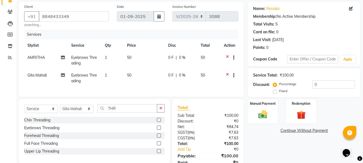
scroll to position [66, 0]
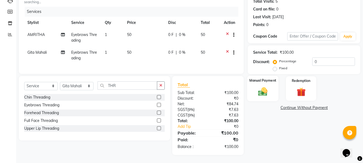
click at [267, 86] on img at bounding box center [262, 91] width 15 height 11
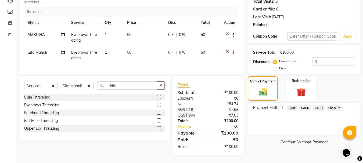
click at [333, 105] on span "PhonePe" at bounding box center [334, 108] width 15 height 6
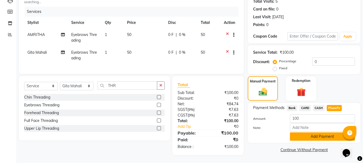
click at [319, 133] on button "Add Payment" at bounding box center [322, 136] width 65 height 8
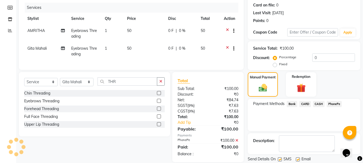
scroll to position [83, 0]
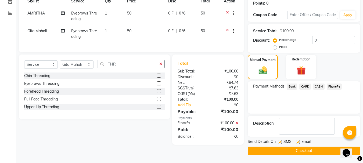
click at [302, 150] on button "Checkout" at bounding box center [304, 151] width 113 height 8
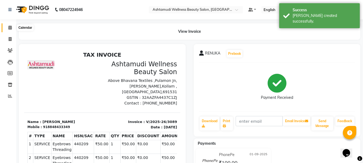
click at [10, 26] on icon at bounding box center [9, 28] width 3 height 4
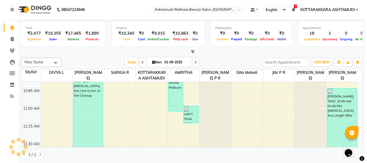
scroll to position [242, 0]
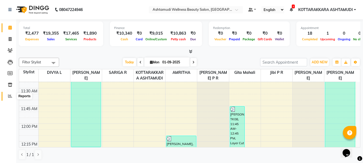
click at [10, 97] on icon at bounding box center [10, 96] width 4 height 4
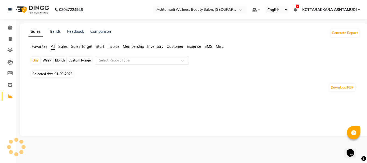
click at [118, 60] on input "text" at bounding box center [136, 60] width 77 height 5
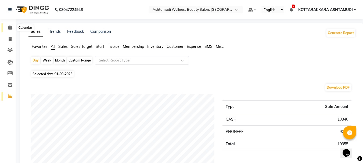
click at [8, 29] on icon at bounding box center [9, 28] width 3 height 4
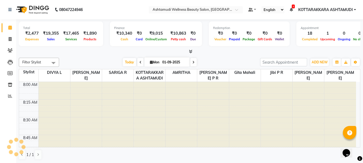
scroll to position [709, 0]
click at [12, 38] on span at bounding box center [9, 39] width 9 height 6
select select "service"
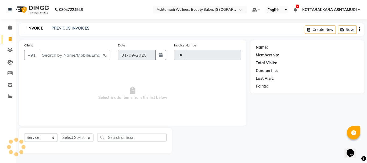
type input "3088"
select select "4664"
click at [10, 28] on icon at bounding box center [9, 28] width 3 height 4
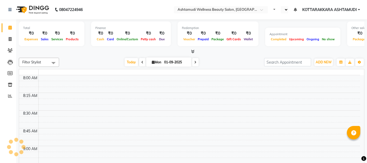
select select "en"
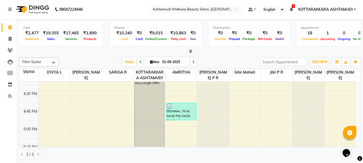
scroll to position [486, 0]
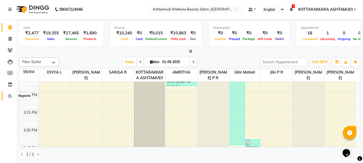
click at [12, 98] on span at bounding box center [9, 96] width 9 height 6
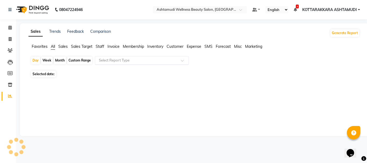
click at [145, 60] on input "text" at bounding box center [136, 60] width 77 height 5
click at [147, 62] on input "text" at bounding box center [136, 60] width 77 height 5
click at [154, 63] on input "text" at bounding box center [136, 60] width 77 height 5
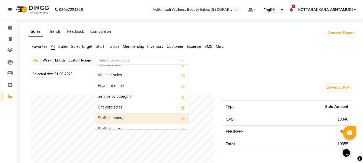
scroll to position [107, 0]
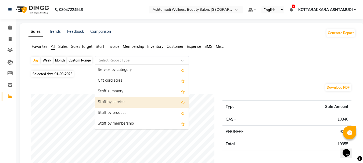
click at [135, 103] on div "Staff by service" at bounding box center [141, 102] width 93 height 11
select select "full_report"
select select "csv"
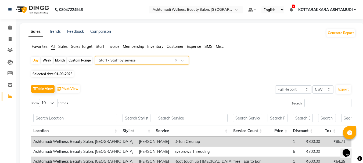
click at [144, 62] on input "text" at bounding box center [136, 60] width 77 height 5
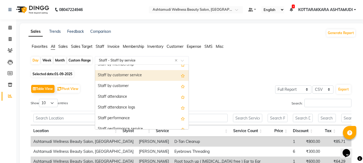
scroll to position [140, 0]
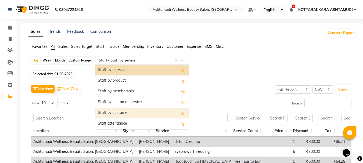
click at [118, 110] on div "Staff by customer" at bounding box center [141, 113] width 93 height 11
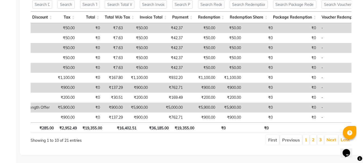
scroll to position [0, 330]
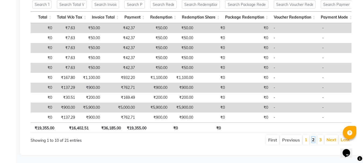
click at [313, 137] on link "2" at bounding box center [313, 139] width 3 height 5
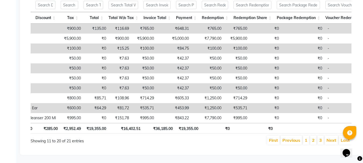
scroll to position [0, 385]
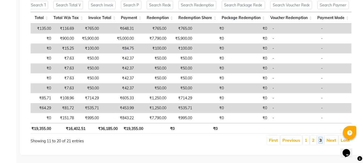
click at [320, 138] on link "3" at bounding box center [320, 140] width 3 height 5
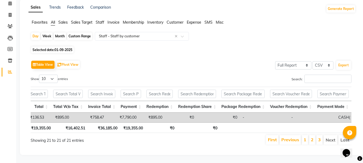
scroll to position [0, 378]
click at [312, 137] on link "2" at bounding box center [312, 139] width 3 height 5
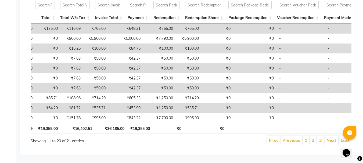
scroll to position [0, 385]
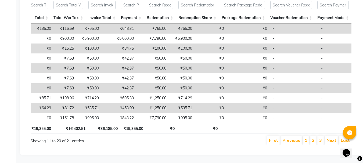
click at [304, 136] on li "1" at bounding box center [306, 140] width 6 height 9
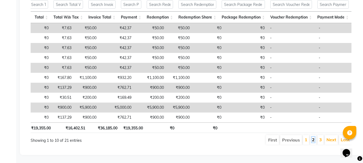
click at [314, 138] on link "2" at bounding box center [313, 139] width 3 height 5
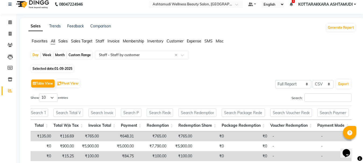
scroll to position [0, 0]
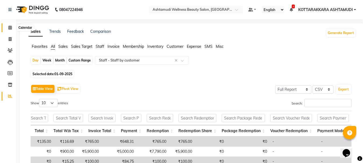
click at [9, 28] on icon at bounding box center [9, 28] width 3 height 4
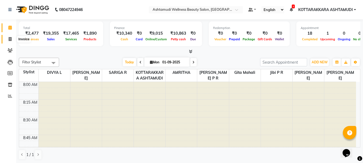
click at [10, 40] on icon at bounding box center [10, 39] width 3 height 4
select select "service"
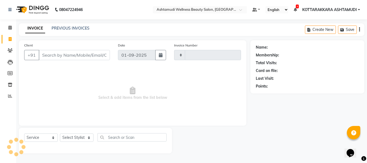
type input "3088"
select select "4664"
click at [81, 136] on select "Select Stylist AMRITHA DIVYA L Gita Mahali Jibi P R Karina Darjee KOTTARAKKARA …" at bounding box center [77, 137] width 34 height 8
select select "27465"
click at [60, 133] on select "Select Stylist AMRITHA DIVYA L Gita Mahali Jibi P R Karina Darjee KOTTARAKKARA …" at bounding box center [77, 137] width 34 height 8
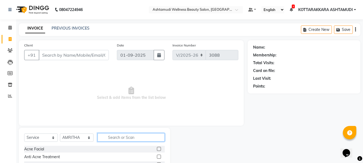
click at [118, 136] on input "text" at bounding box center [130, 137] width 67 height 8
type input "EY"
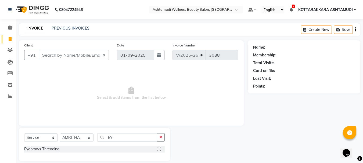
click at [158, 150] on label at bounding box center [159, 149] width 4 height 4
click at [158, 150] on input "checkbox" at bounding box center [158, 148] width 3 height 3
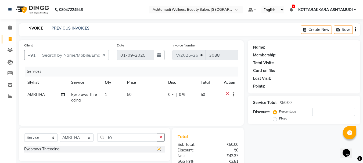
checkbox input "false"
click at [70, 52] on input "Client" at bounding box center [74, 55] width 70 height 10
type input "8"
type input "0"
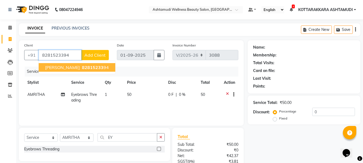
type input "8281523394"
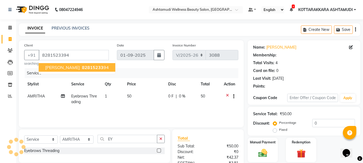
select select "1: Object"
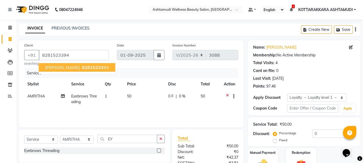
click at [58, 68] on span "PRATHIBHA" at bounding box center [62, 67] width 35 height 5
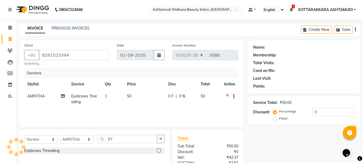
select select "1: Object"
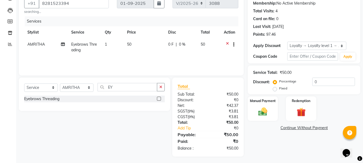
scroll to position [53, 0]
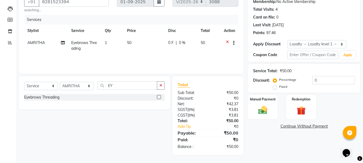
click at [109, 41] on td "1" at bounding box center [113, 46] width 22 height 18
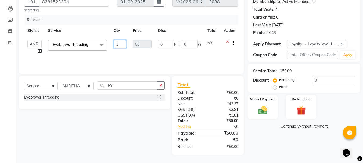
click at [123, 44] on input "1" at bounding box center [120, 44] width 13 height 8
type input "2"
click at [124, 55] on div "Services Stylist Service Qty Price Disc Total Action AMRITHA DIVYA L Gita Mahal…" at bounding box center [131, 42] width 214 height 54
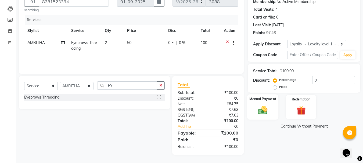
click at [262, 111] on img at bounding box center [262, 110] width 15 height 11
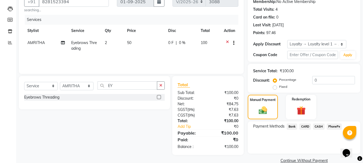
click at [338, 125] on span "PhonePe" at bounding box center [334, 127] width 15 height 6
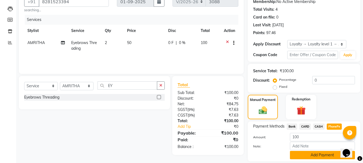
click at [314, 155] on button "Add Payment" at bounding box center [322, 155] width 65 height 8
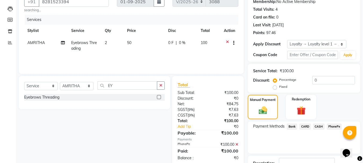
scroll to position [93, 0]
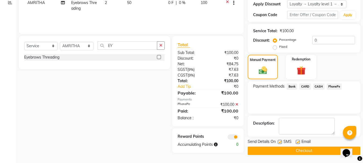
click at [302, 153] on button "Checkout" at bounding box center [304, 151] width 113 height 8
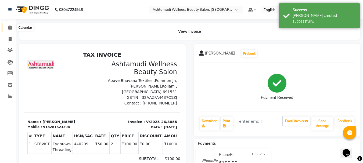
click at [9, 28] on icon at bounding box center [9, 28] width 3 height 4
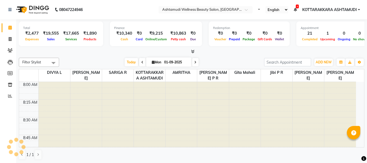
select select "en"
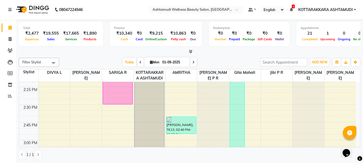
scroll to position [483, 0]
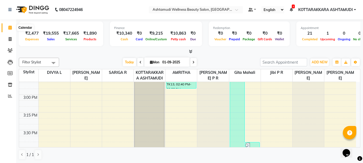
click at [12, 28] on icon at bounding box center [9, 28] width 3 height 4
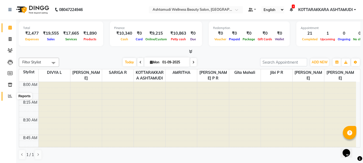
click at [12, 97] on icon at bounding box center [10, 96] width 4 height 4
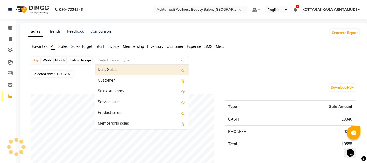
click at [125, 61] on input "text" at bounding box center [136, 60] width 77 height 5
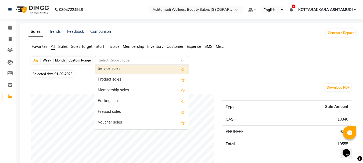
scroll to position [81, 0]
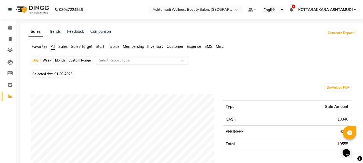
click at [170, 47] on span "Customer" at bounding box center [175, 46] width 17 height 5
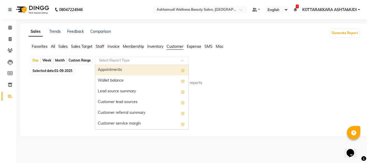
click at [153, 62] on input "text" at bounding box center [136, 60] width 77 height 5
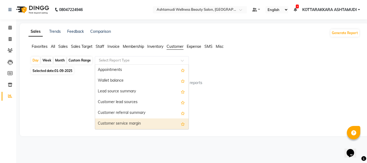
click at [131, 126] on div "Customer service margin" at bounding box center [141, 123] width 93 height 11
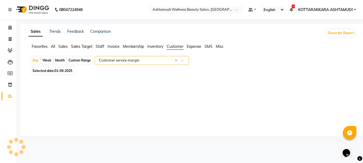
select select "full_report"
select select "csv"
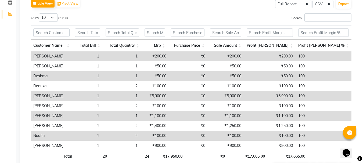
scroll to position [0, 0]
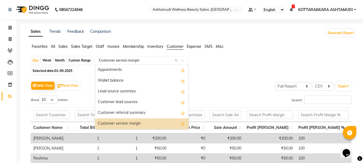
drag, startPoint x: 160, startPoint y: 60, endPoint x: 153, endPoint y: 75, distance: 16.4
click at [159, 60] on input "text" at bounding box center [136, 60] width 77 height 5
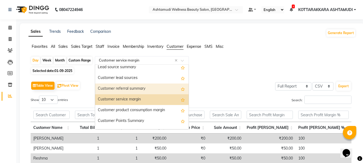
scroll to position [43, 0]
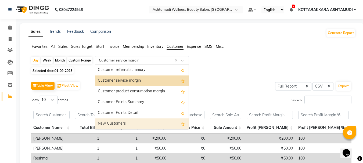
click at [136, 121] on div "New Customers" at bounding box center [141, 123] width 93 height 11
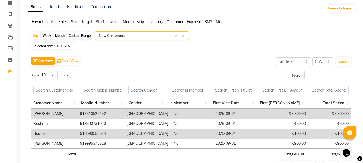
scroll to position [0, 0]
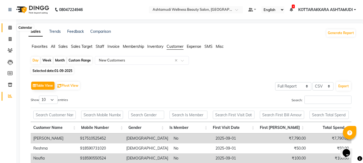
drag, startPoint x: 9, startPoint y: 27, endPoint x: 12, endPoint y: 31, distance: 3.9
click at [9, 28] on icon at bounding box center [9, 28] width 3 height 4
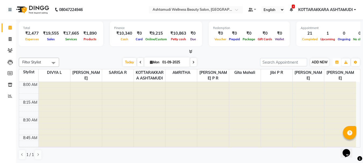
drag, startPoint x: 335, startPoint y: 63, endPoint x: 326, endPoint y: 63, distance: 8.9
click at [326, 63] on div "ADD NEW Toggle Dropdown Add Appointment Add Invoice Add Expense Add Attendance …" at bounding box center [310, 62] width 100 height 9
click at [326, 63] on span "ADD NEW" at bounding box center [320, 62] width 16 height 4
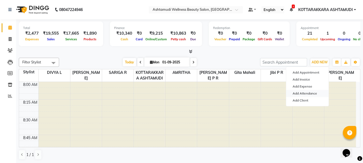
click at [304, 91] on link "Add Attendance" at bounding box center [307, 93] width 42 height 7
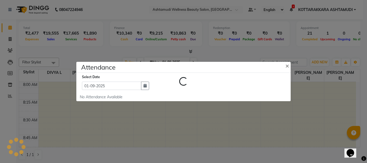
select select "A"
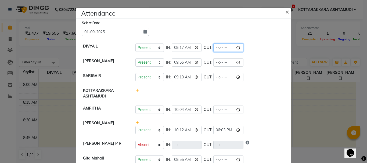
click at [224, 48] on input "time" at bounding box center [228, 48] width 30 height 8
type input "19:04"
click at [248, 101] on li "KOTTARAKKARA ASHTAMUDI" at bounding box center [184, 94] width 212 height 18
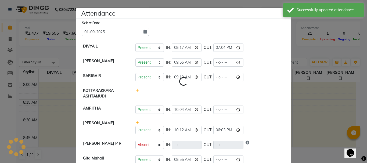
select select "A"
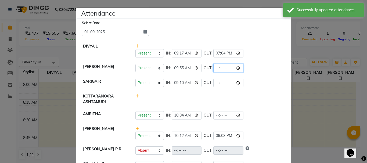
click at [223, 69] on input "time" at bounding box center [228, 68] width 30 height 8
type input "19:01"
click at [254, 100] on div at bounding box center [209, 98] width 157 height 11
select select "A"
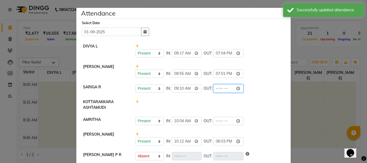
click at [223, 88] on input "time" at bounding box center [228, 88] width 30 height 8
type input "19:04"
click at [248, 145] on div "Present Absent Late Half Day Weekly Off IN: 10:12 OUT: 18:03" at bounding box center [209, 141] width 149 height 8
select select "A"
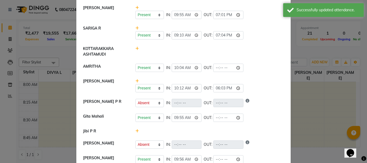
scroll to position [75, 0]
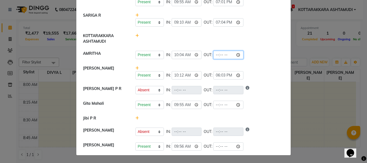
click at [223, 52] on input "time" at bounding box center [228, 55] width 30 height 8
type input "19:01"
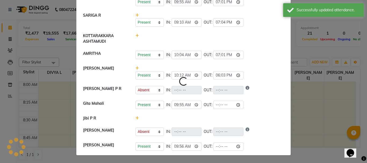
click at [256, 77] on li "SHAHIDA Present Absent Late Half Day Weekly Off IN: 10:12 OUT: 18:03" at bounding box center [184, 72] width 212 height 21
select select "A"
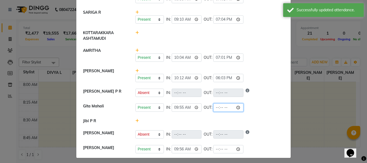
click at [224, 110] on input "time" at bounding box center [228, 107] width 30 height 8
type input "19:00"
click at [245, 57] on div "Present Absent Late Half Day Weekly Off IN: 10:04 OUT: 19:01" at bounding box center [209, 57] width 149 height 8
select select "A"
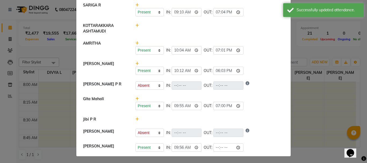
scroll to position [86, 0]
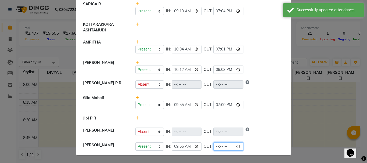
click at [224, 146] on input "time" at bounding box center [228, 146] width 30 height 8
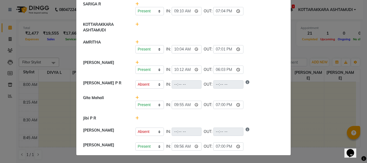
type input "19:00"
click at [249, 91] on li "SHAMINA MUHAMMED P R Present Absent Late Half Day Weekly Off IN: OUT:" at bounding box center [184, 84] width 212 height 15
select select "A"
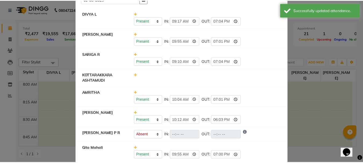
scroll to position [0, 0]
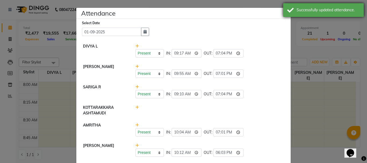
click at [288, 13] on div "Successfully updated attendance." at bounding box center [323, 10] width 81 height 14
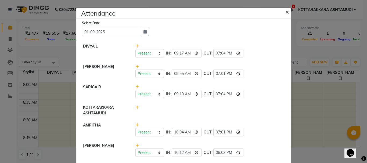
drag, startPoint x: 287, startPoint y: 13, endPoint x: 285, endPoint y: 18, distance: 4.7
click at [287, 15] on span "×" at bounding box center [287, 12] width 4 height 8
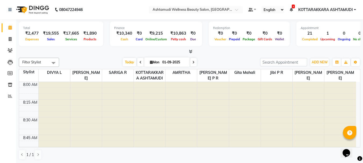
click at [291, 8] on icon at bounding box center [291, 10] width 3 height 4
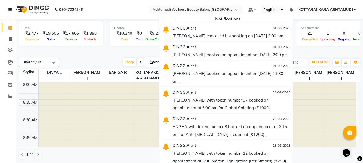
click at [223, 33] on div "Anjana cancelled his booking on 02-09-2025 at 2:00 pm." at bounding box center [231, 36] width 118 height 8
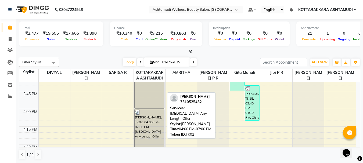
scroll to position [430, 0]
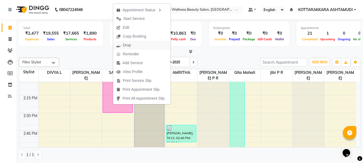
click at [132, 45] on span "Drop" at bounding box center [123, 45] width 21 height 9
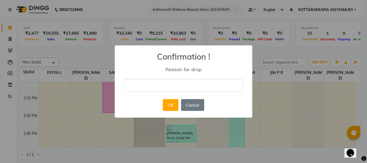
click at [169, 85] on input "text" at bounding box center [183, 85] width 118 height 13
type input "CANCELLED"
click at [172, 107] on button "OK" at bounding box center [170, 105] width 15 height 12
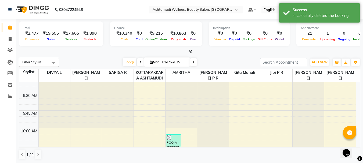
scroll to position [29, 0]
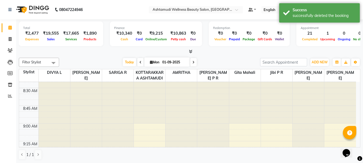
click at [192, 63] on icon at bounding box center [193, 62] width 2 height 3
type input "02-09-2025"
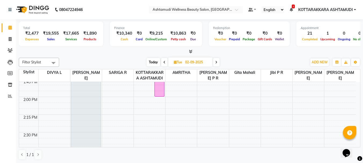
scroll to position [459, 0]
